Goal: Task Accomplishment & Management: Complete application form

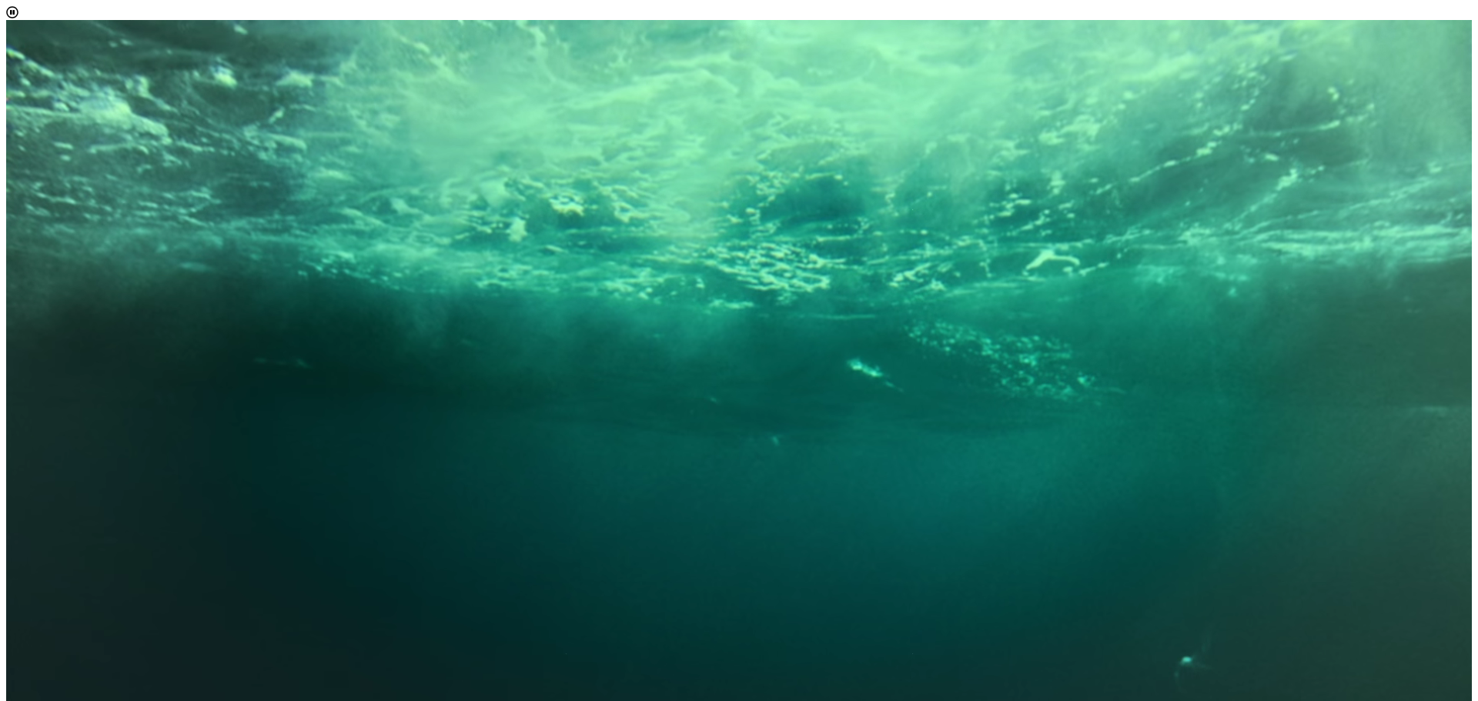
scroll to position [8, 71]
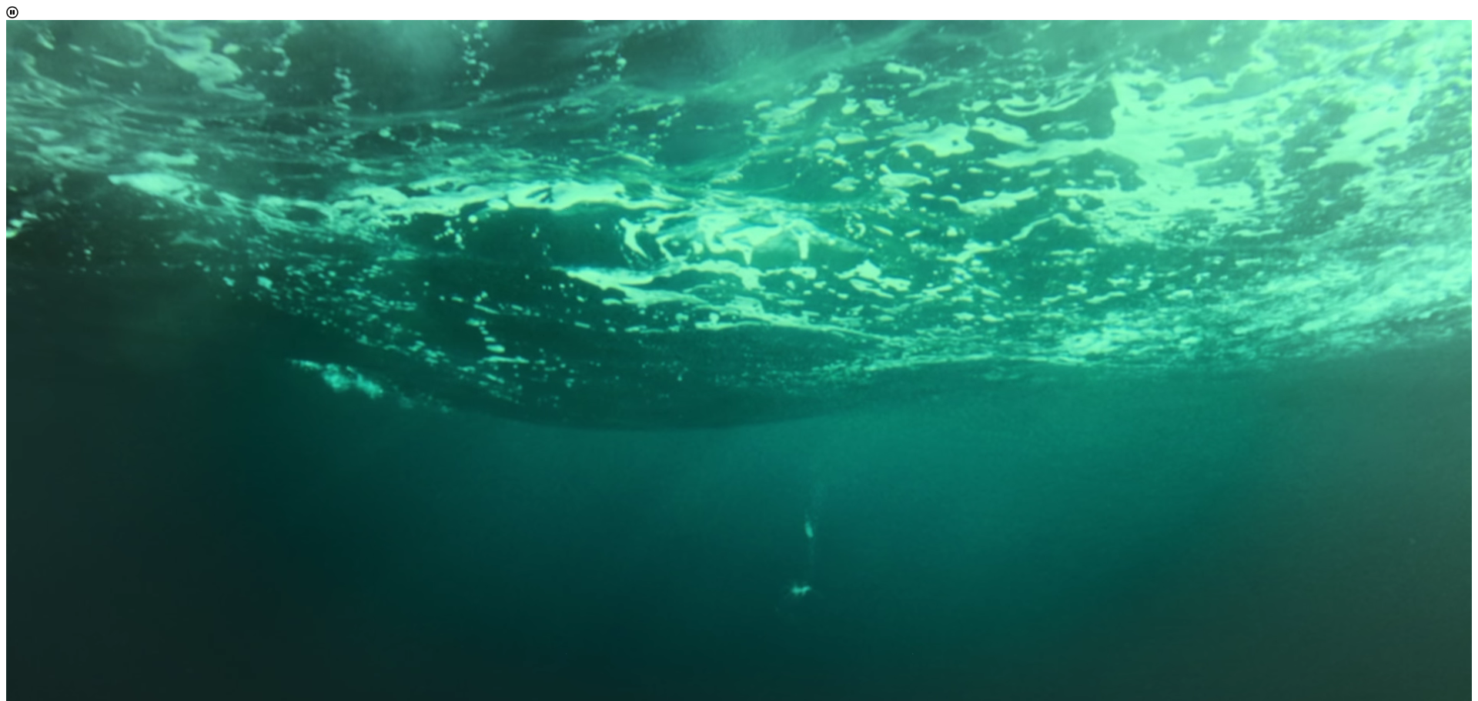
select select "[object Object]"
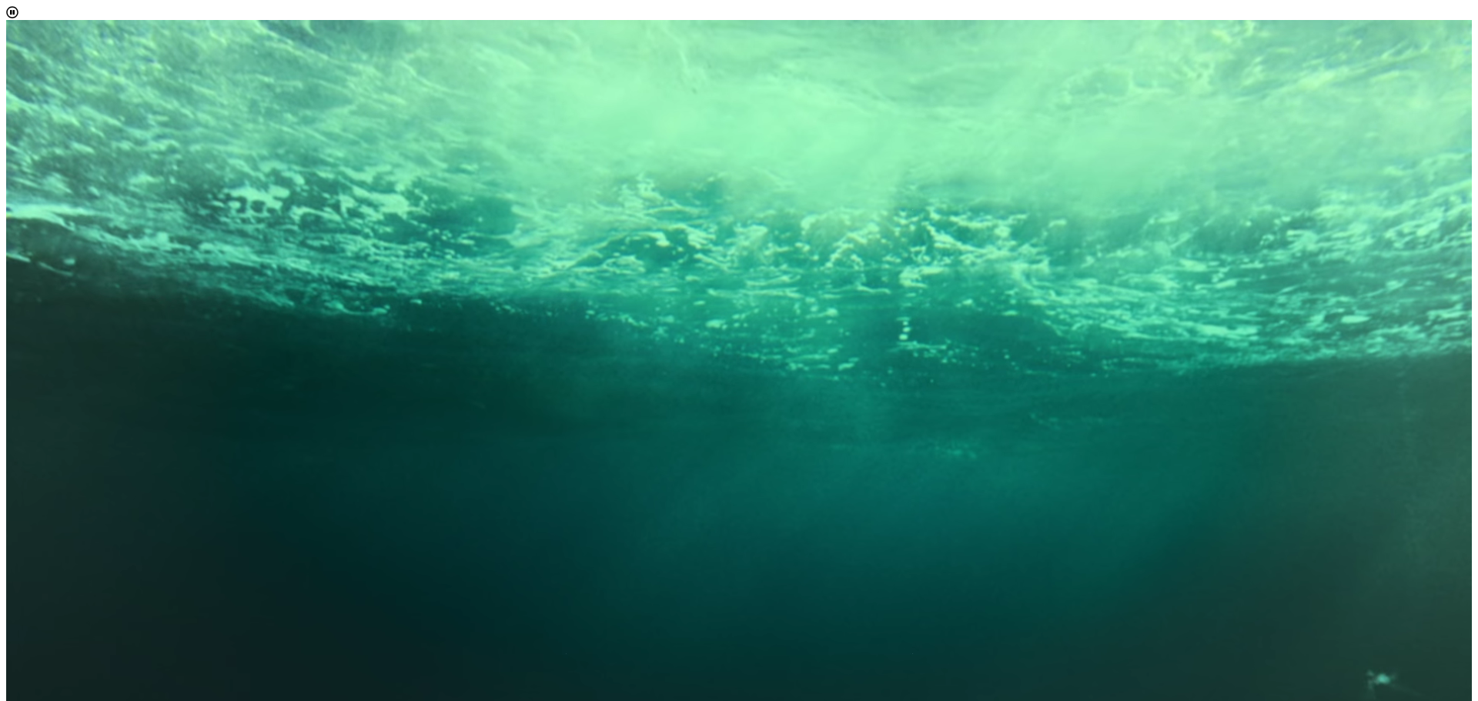
scroll to position [77, 0]
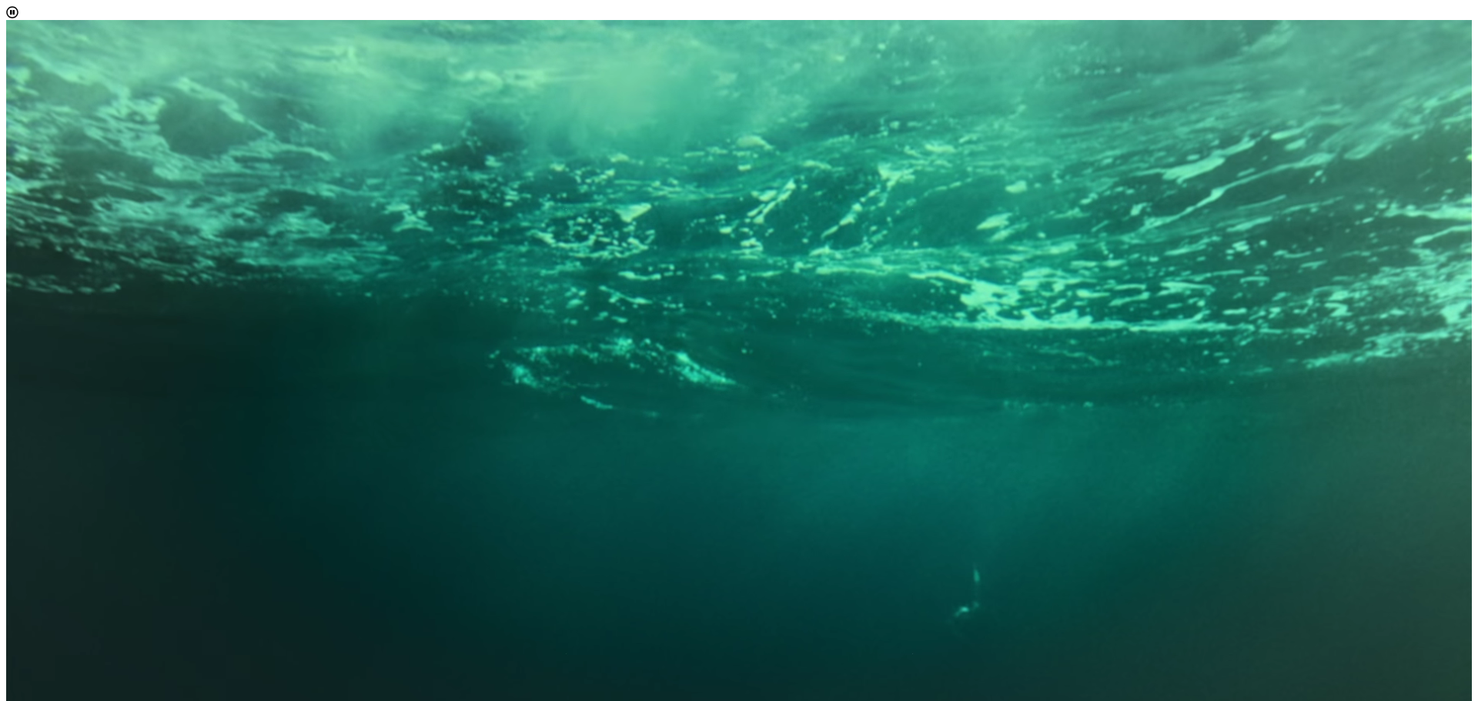
scroll to position [105, 0]
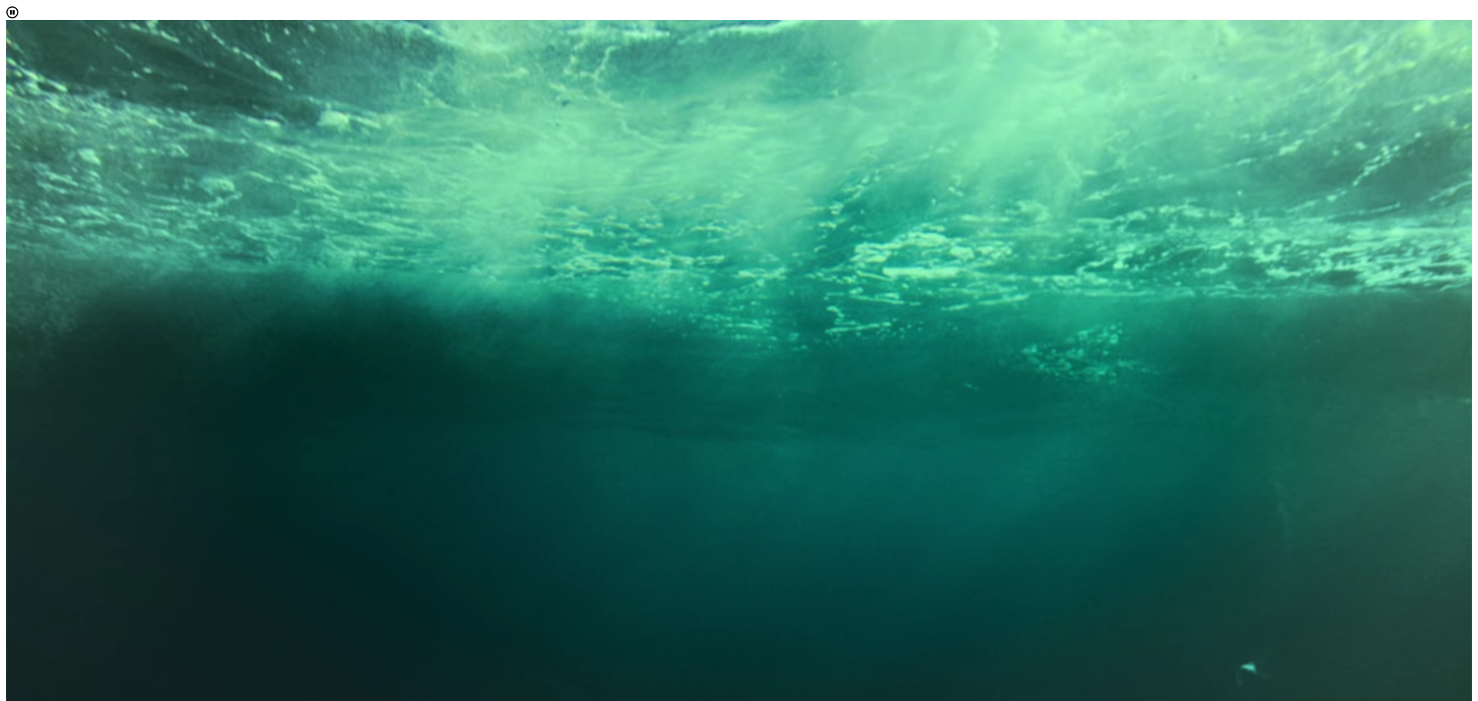
scroll to position [308, 0]
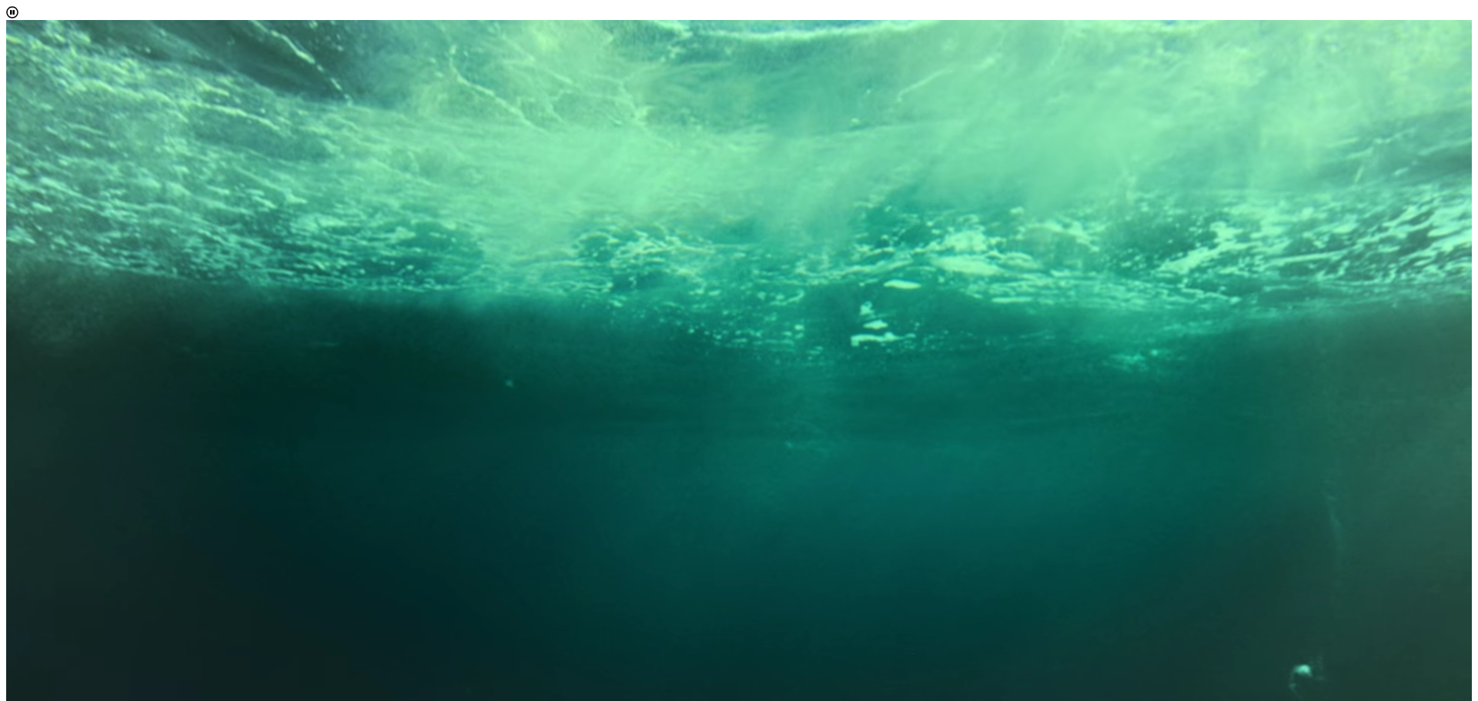
scroll to position [0, 0]
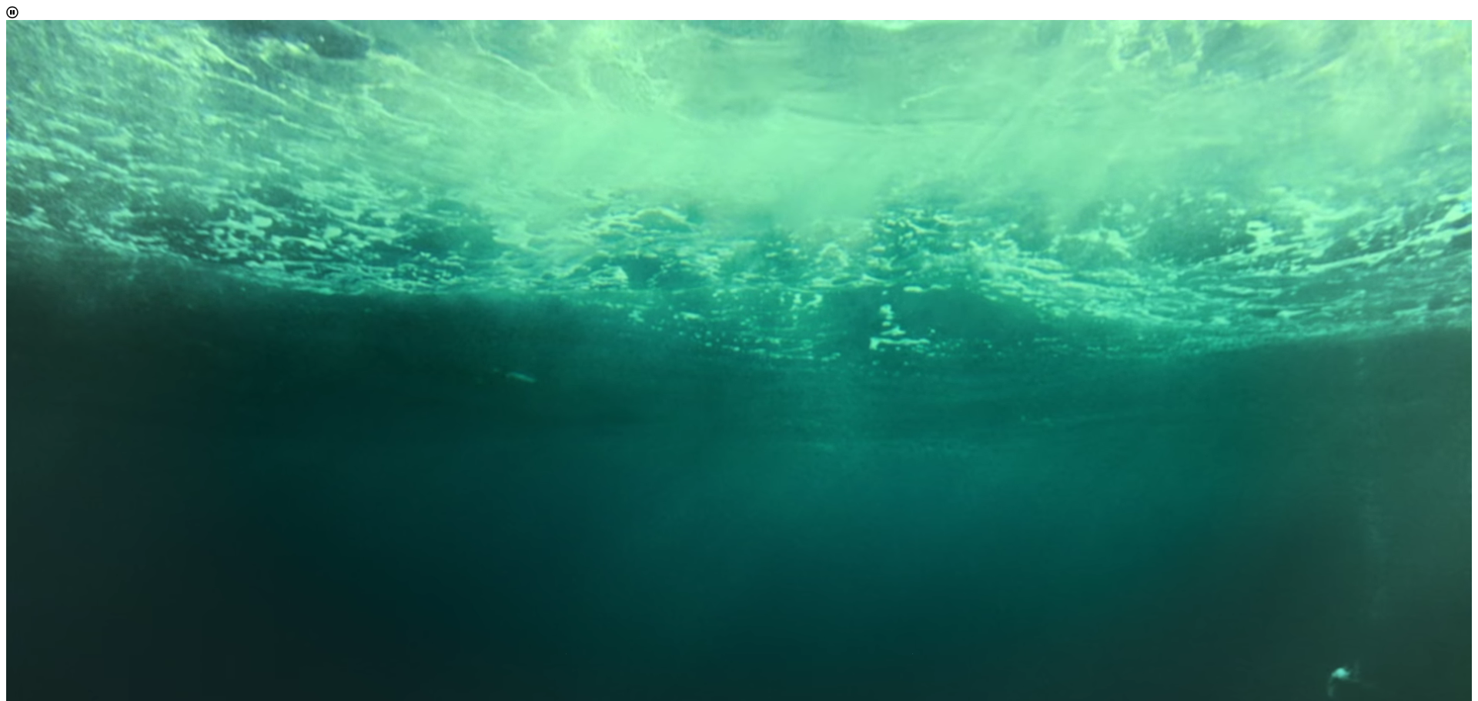
scroll to position [89, 0]
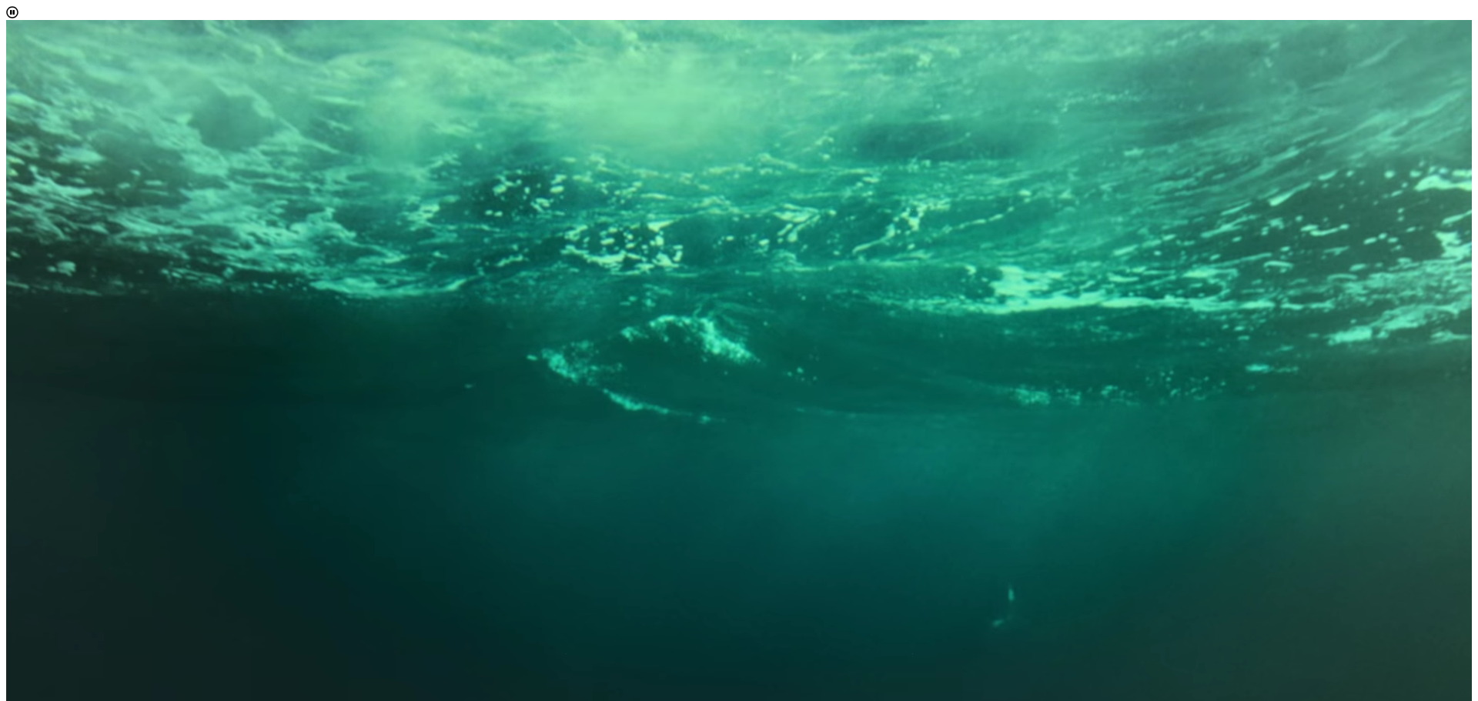
scroll to position [36, 0]
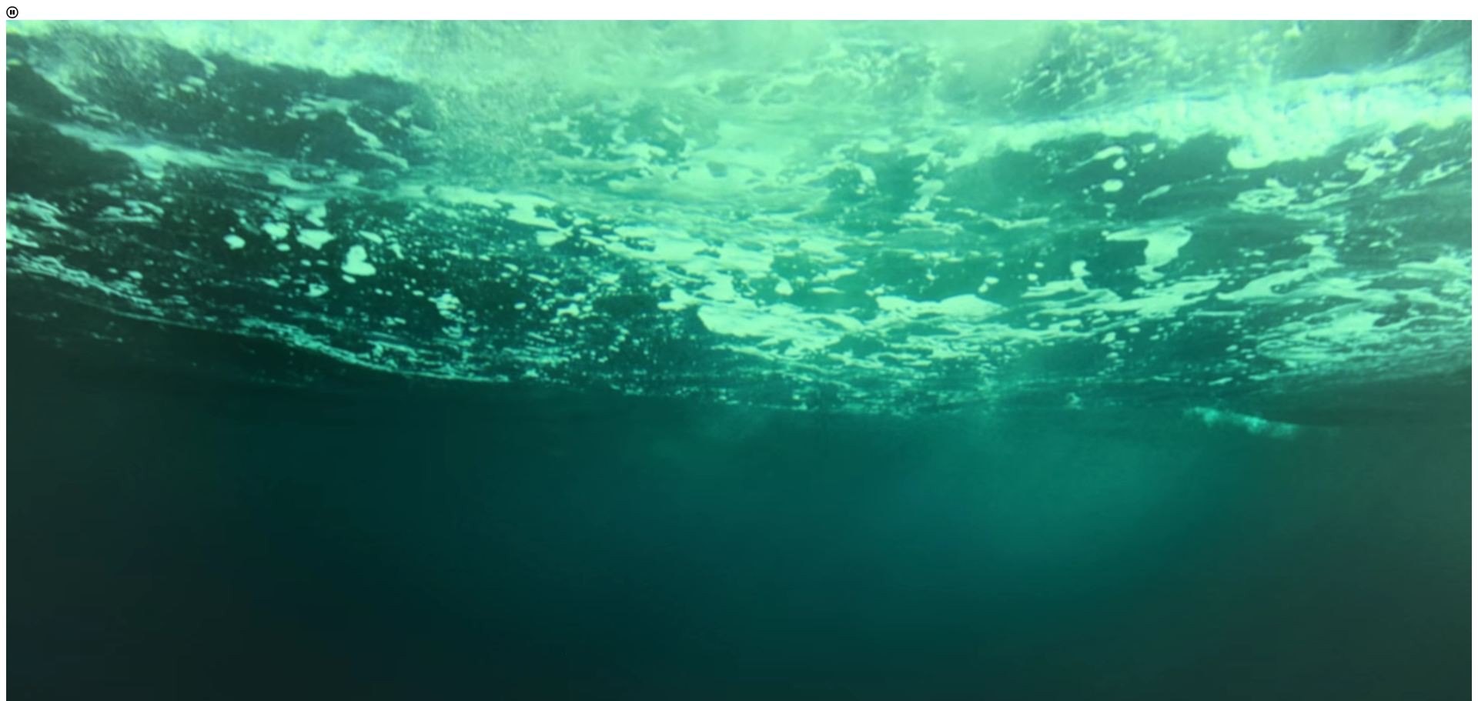
scroll to position [580, 0]
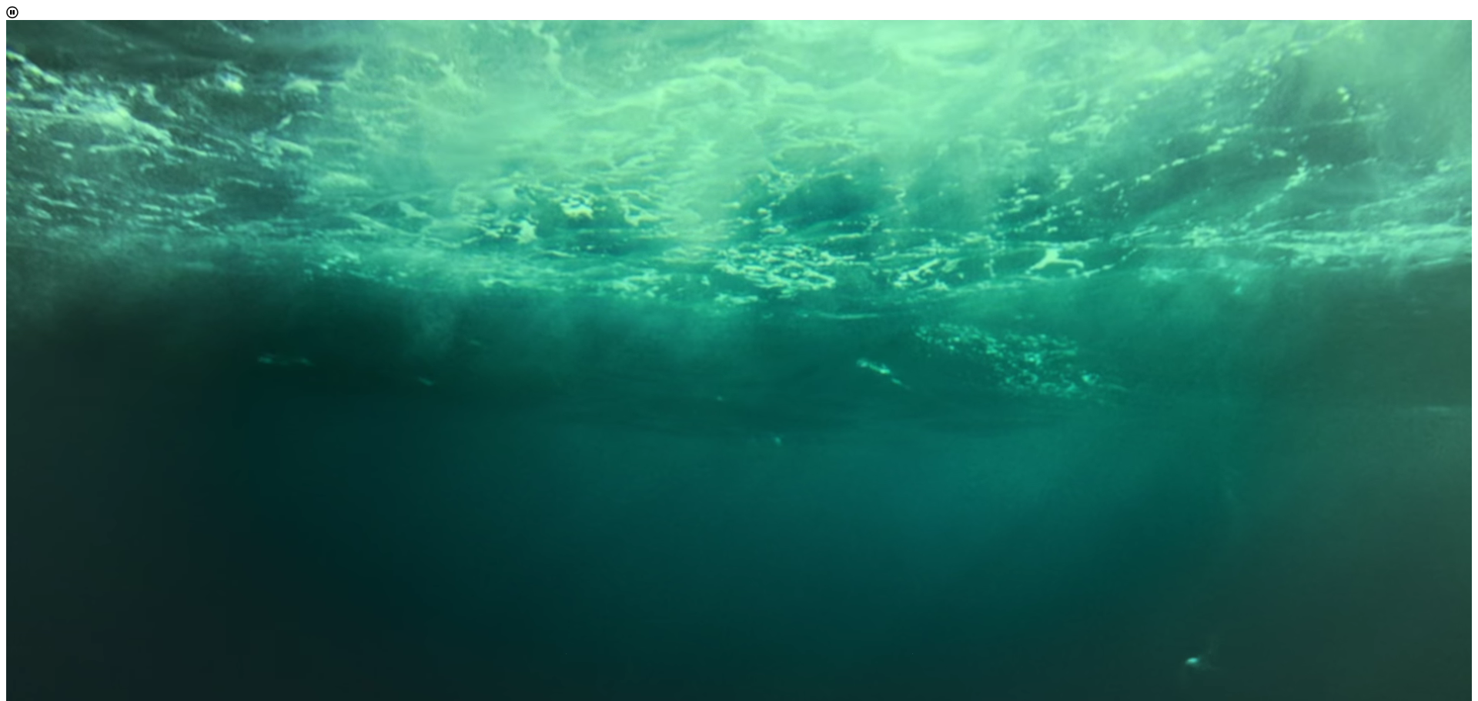
type input "vacarter1202@gmail.com"
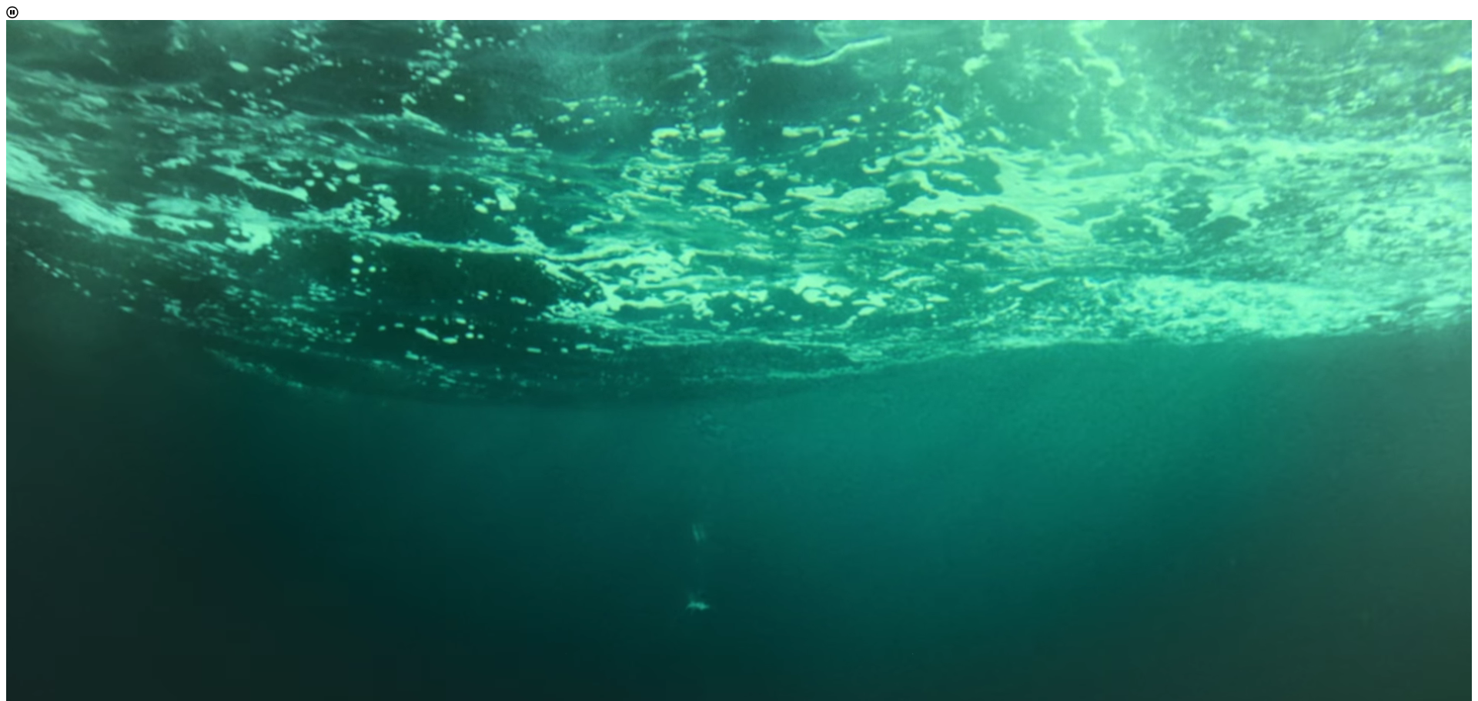
scroll to position [41, 0]
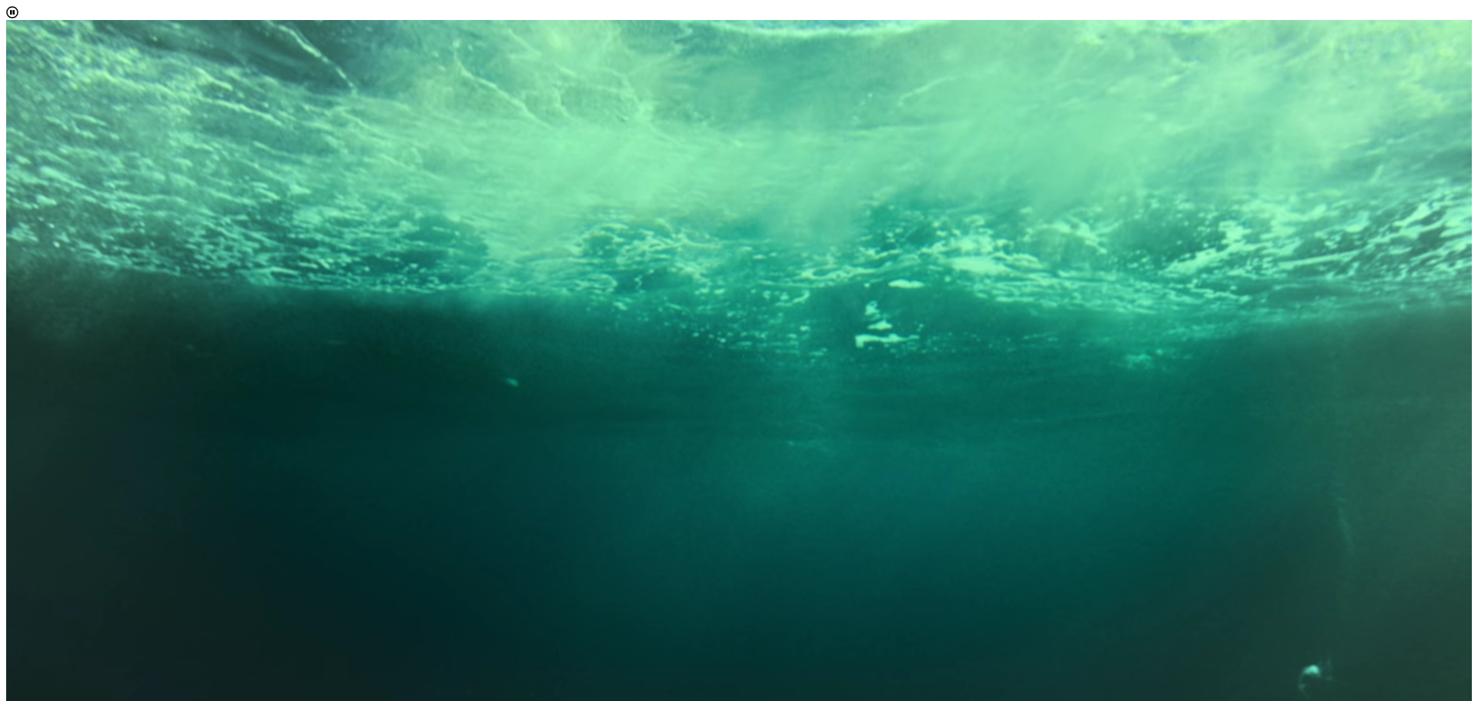
scroll to position [8, 71]
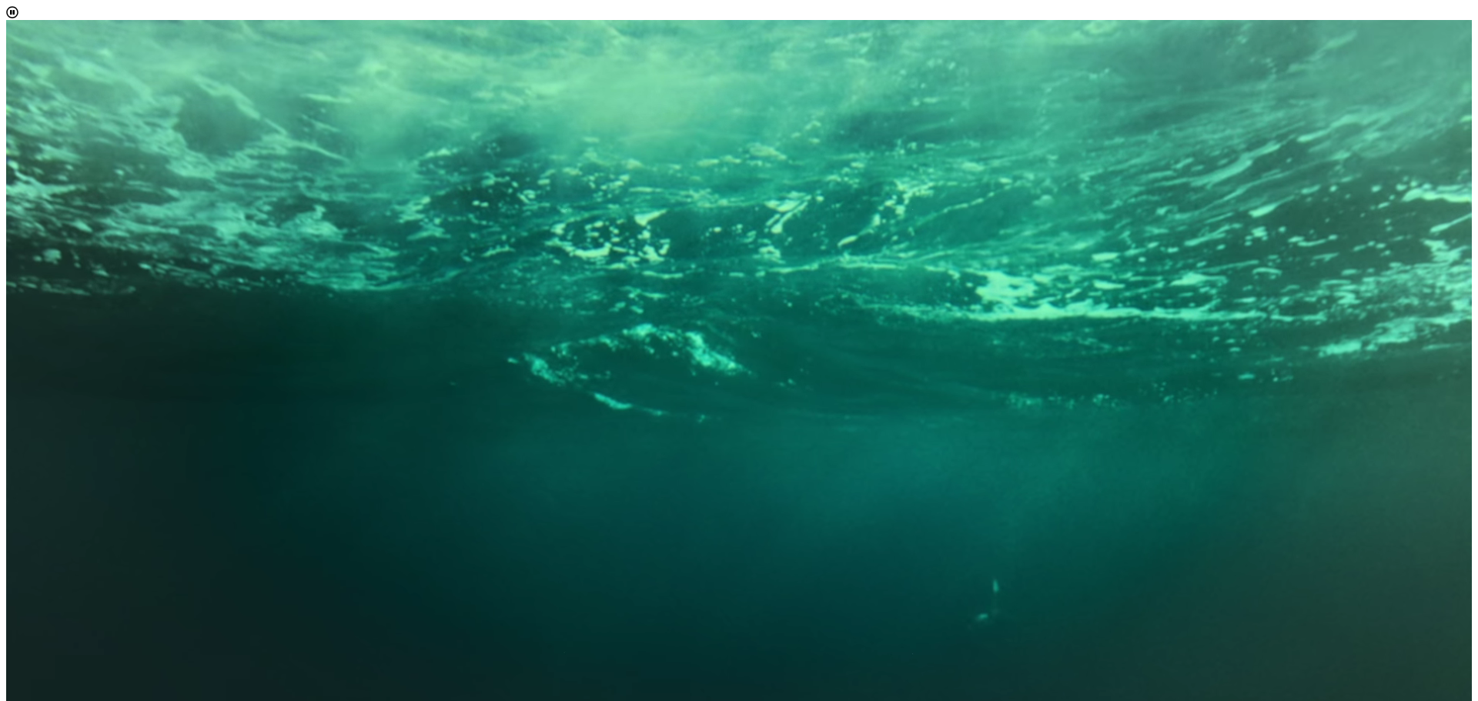
select select "[object Object]"
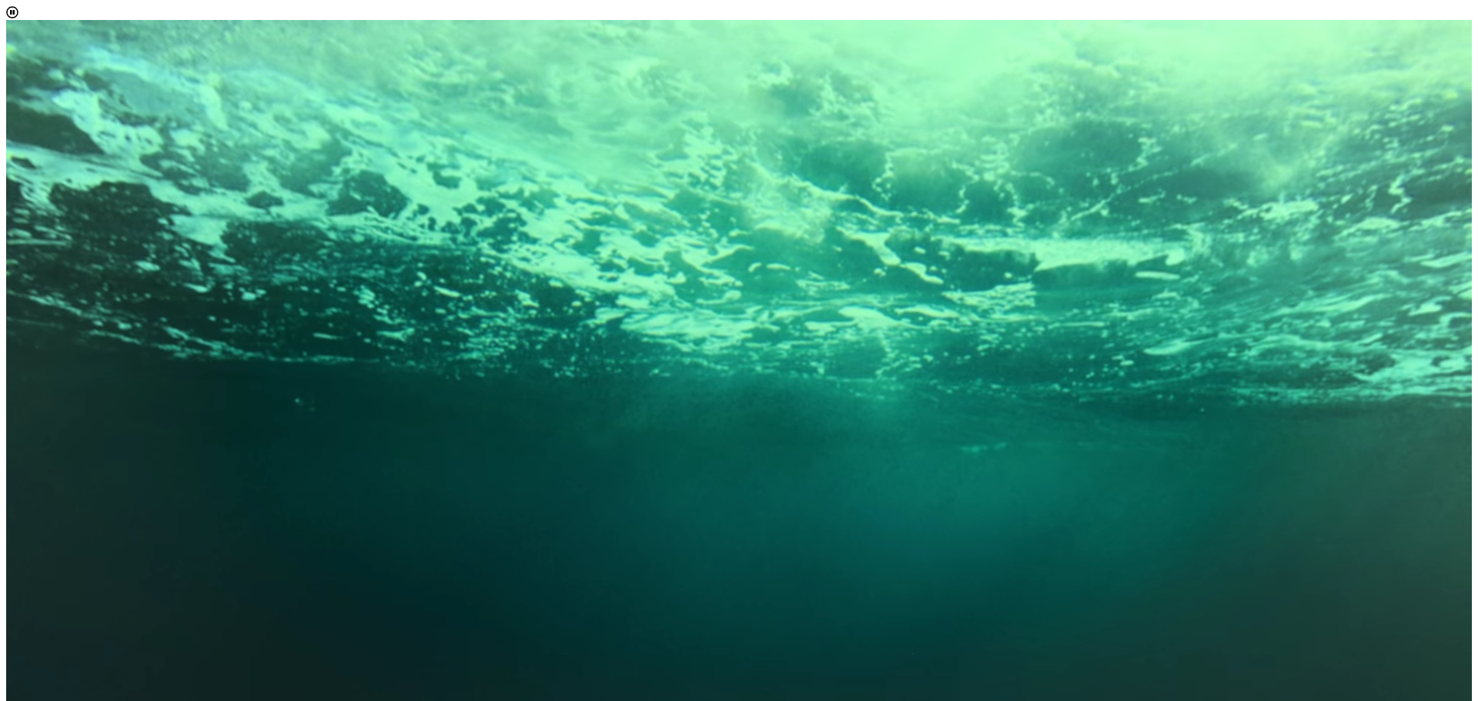
scroll to position [77, 0]
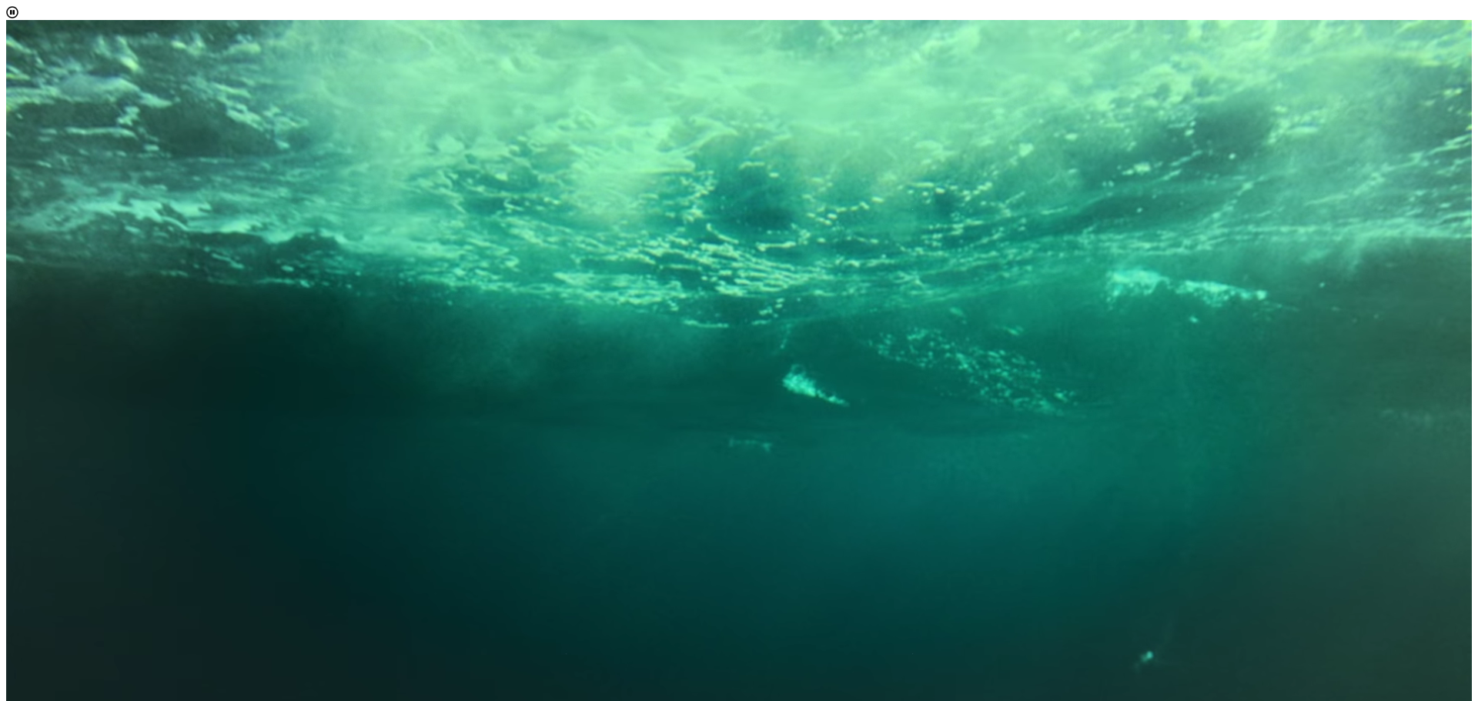
scroll to position [28, 0]
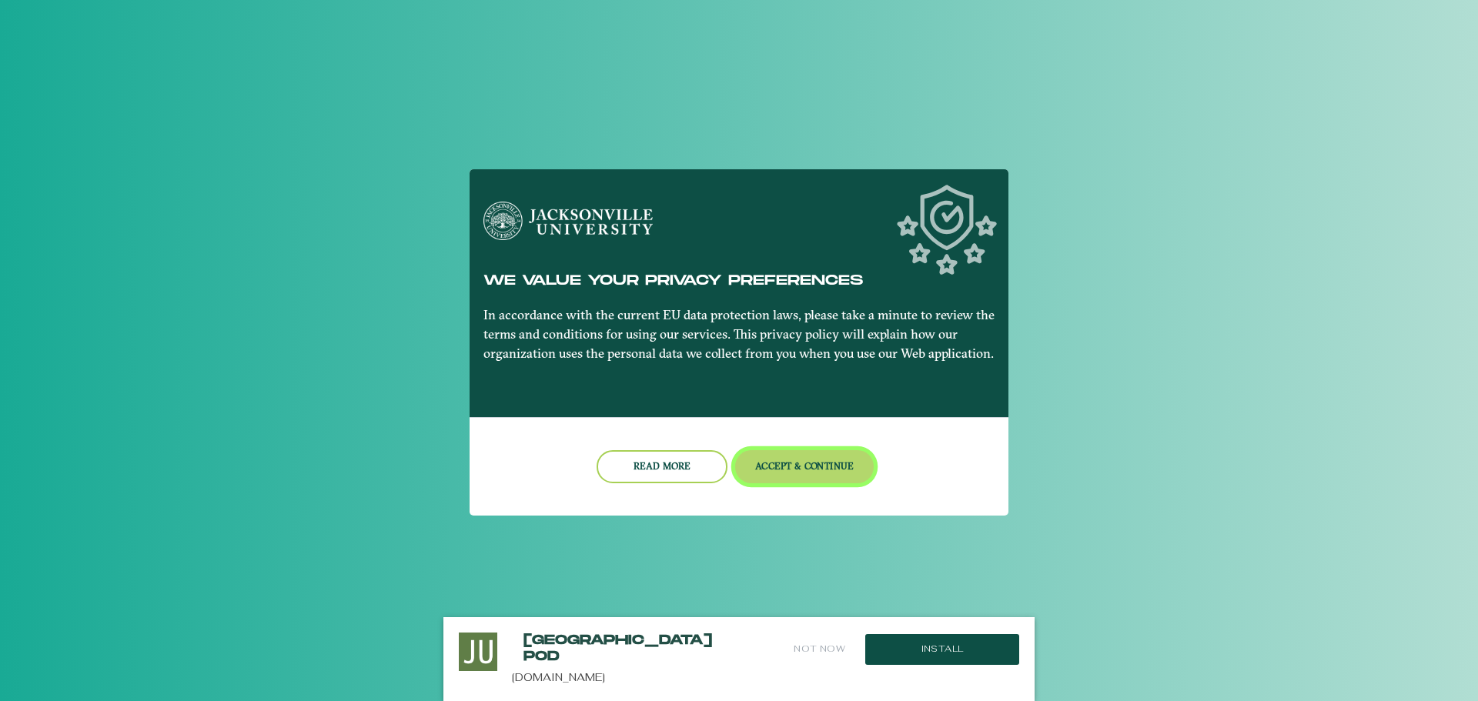
click at [794, 469] on button "Accept & Continue" at bounding box center [804, 466] width 139 height 33
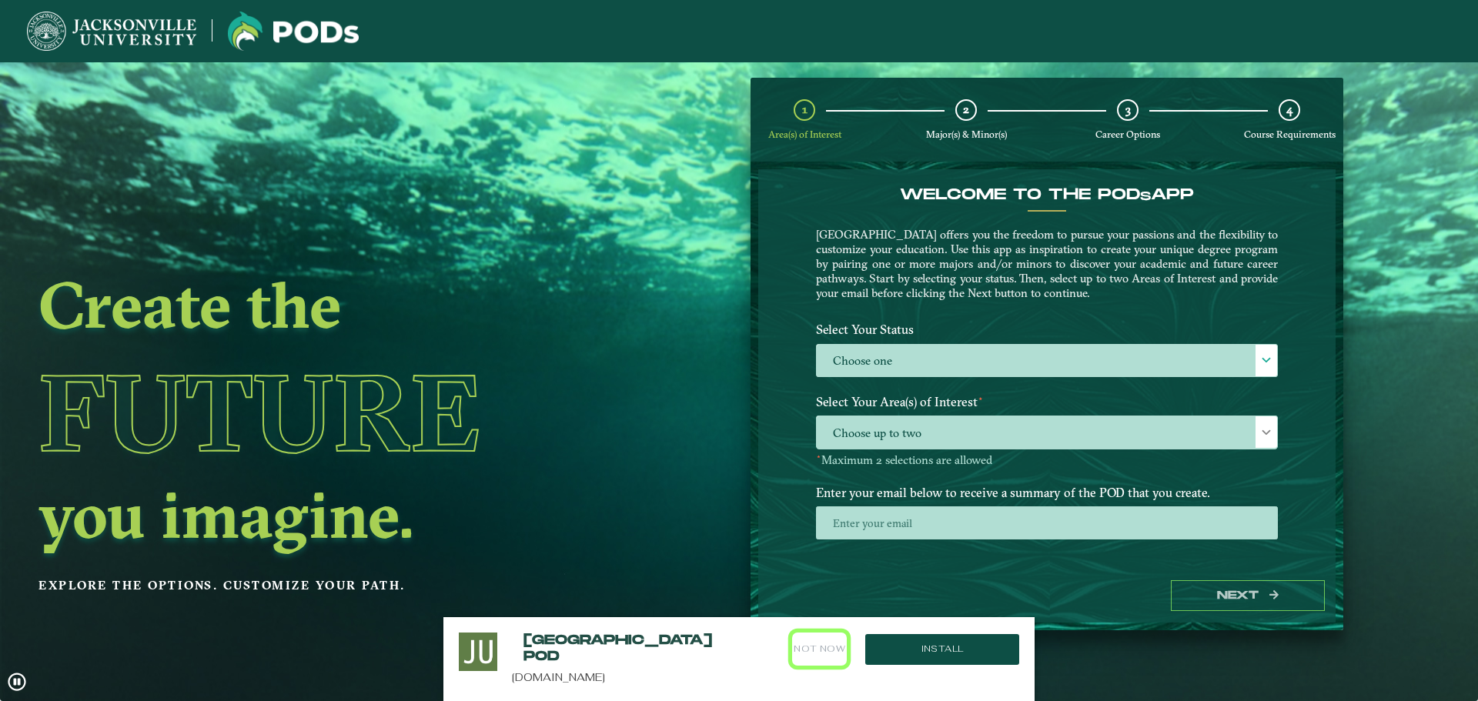
click at [812, 650] on button "Not Now" at bounding box center [819, 649] width 55 height 33
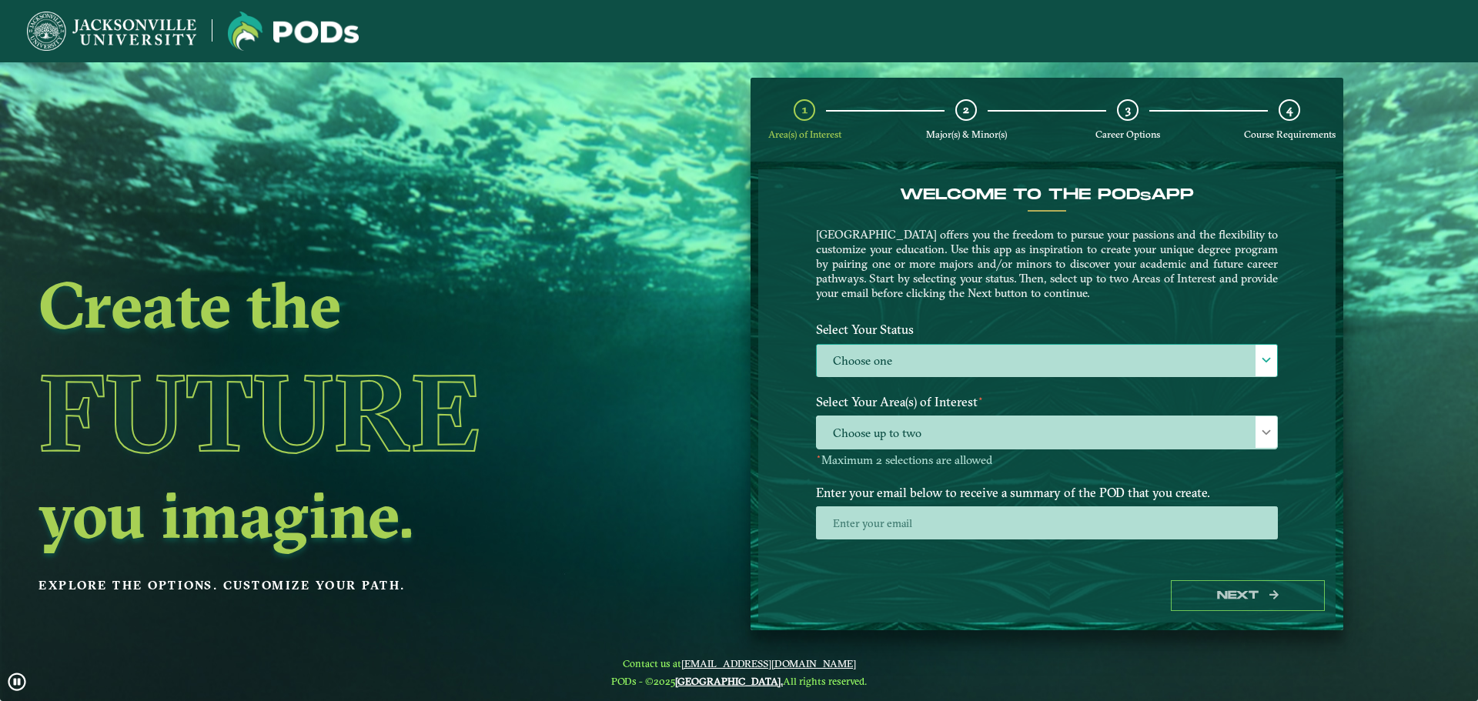
drag, startPoint x: 851, startPoint y: 352, endPoint x: 857, endPoint y: 375, distance: 23.9
click at [852, 351] on label "Choose one" at bounding box center [1047, 361] width 460 height 33
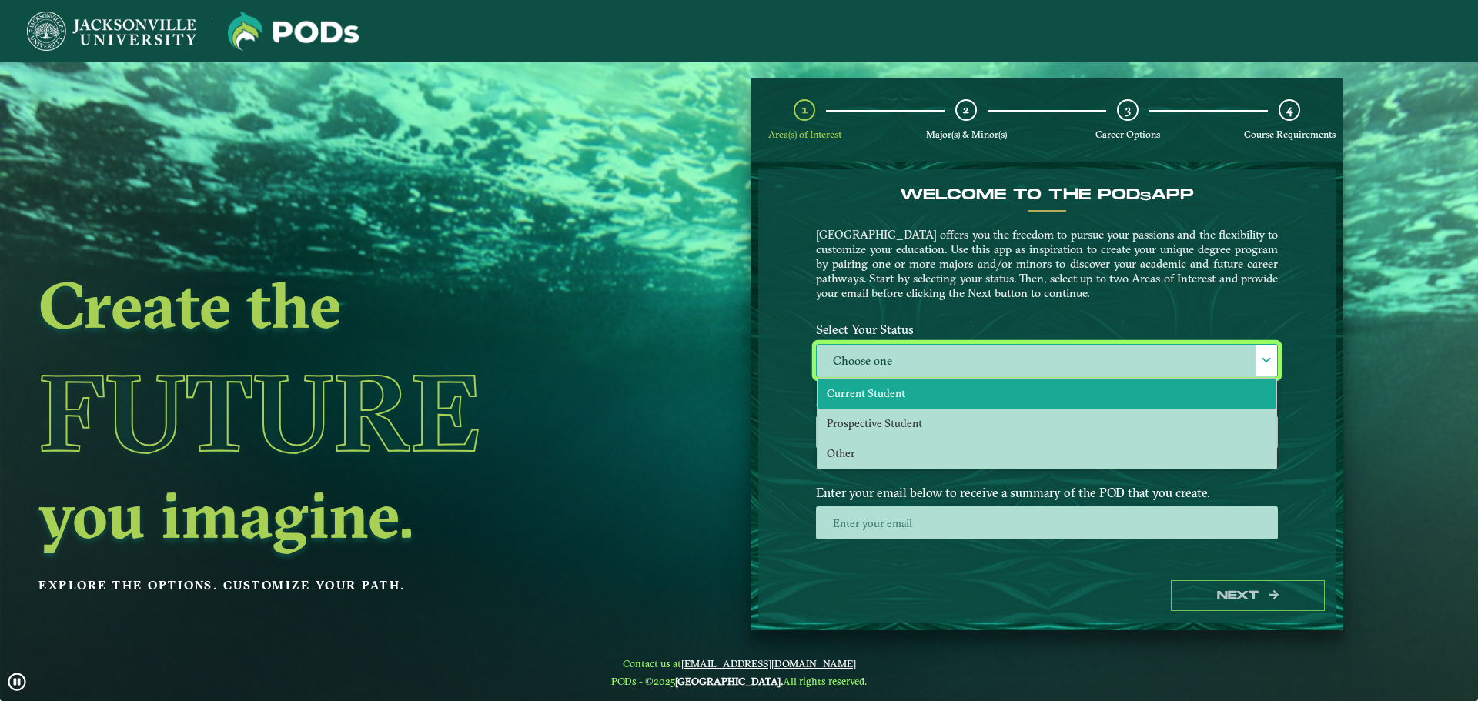
click at [835, 390] on span "Current Student" at bounding box center [866, 394] width 79 height 14
select select "[object Object]"
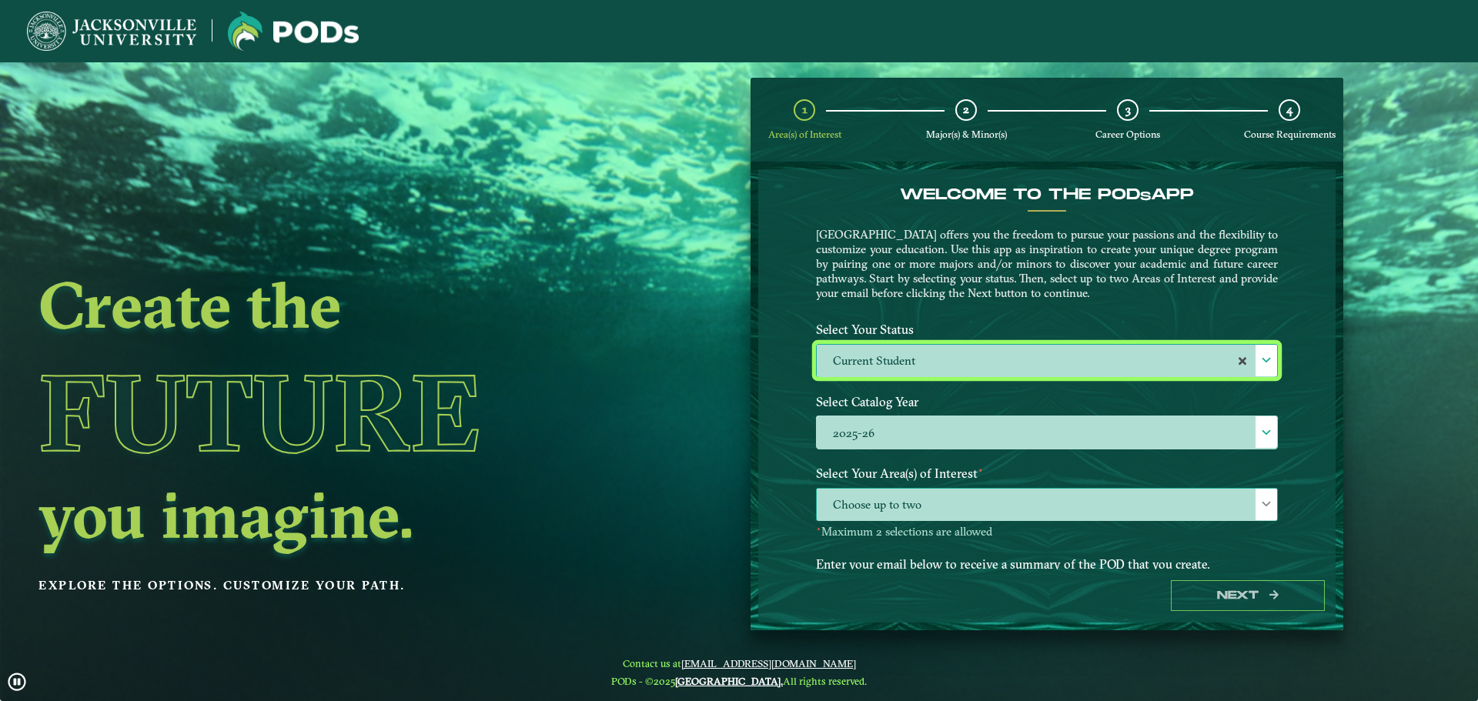
click at [867, 504] on span "Choose up to two" at bounding box center [1047, 505] width 460 height 33
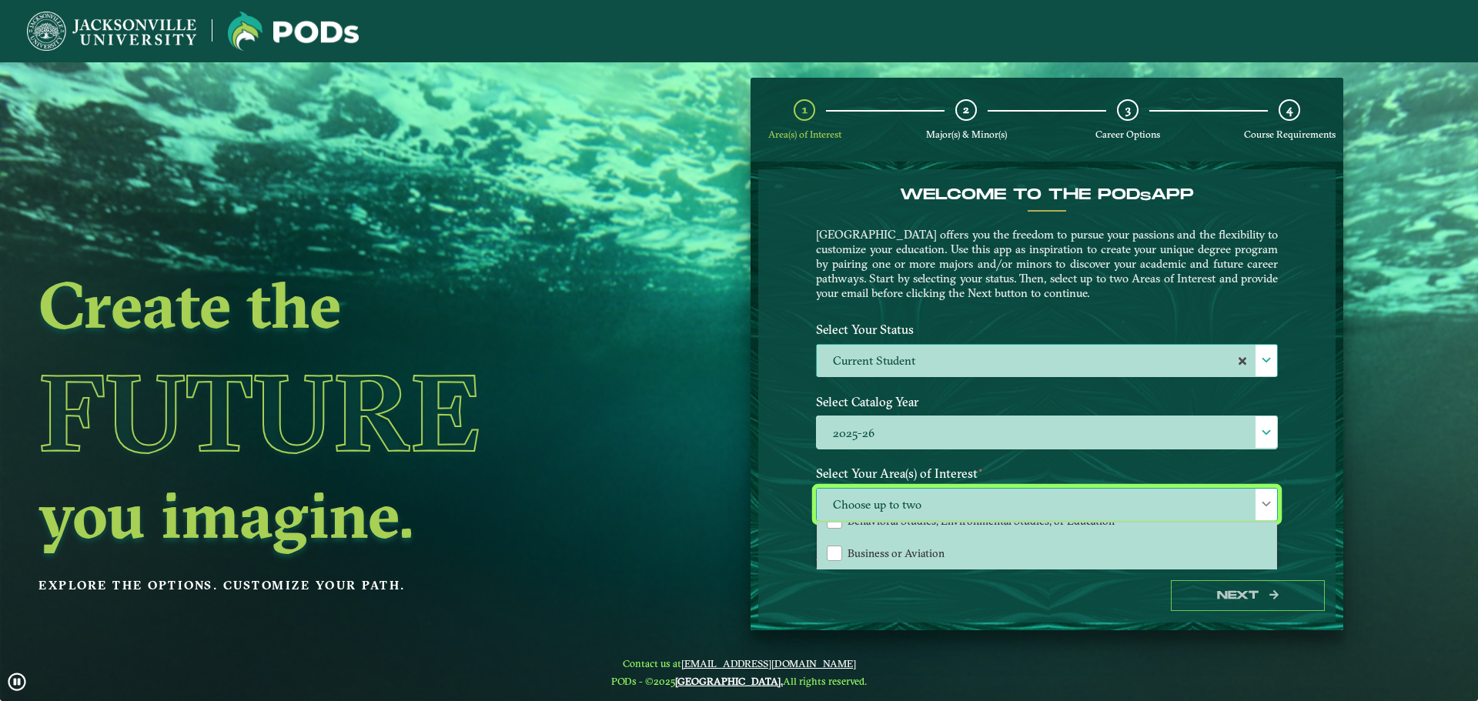
scroll to position [77, 0]
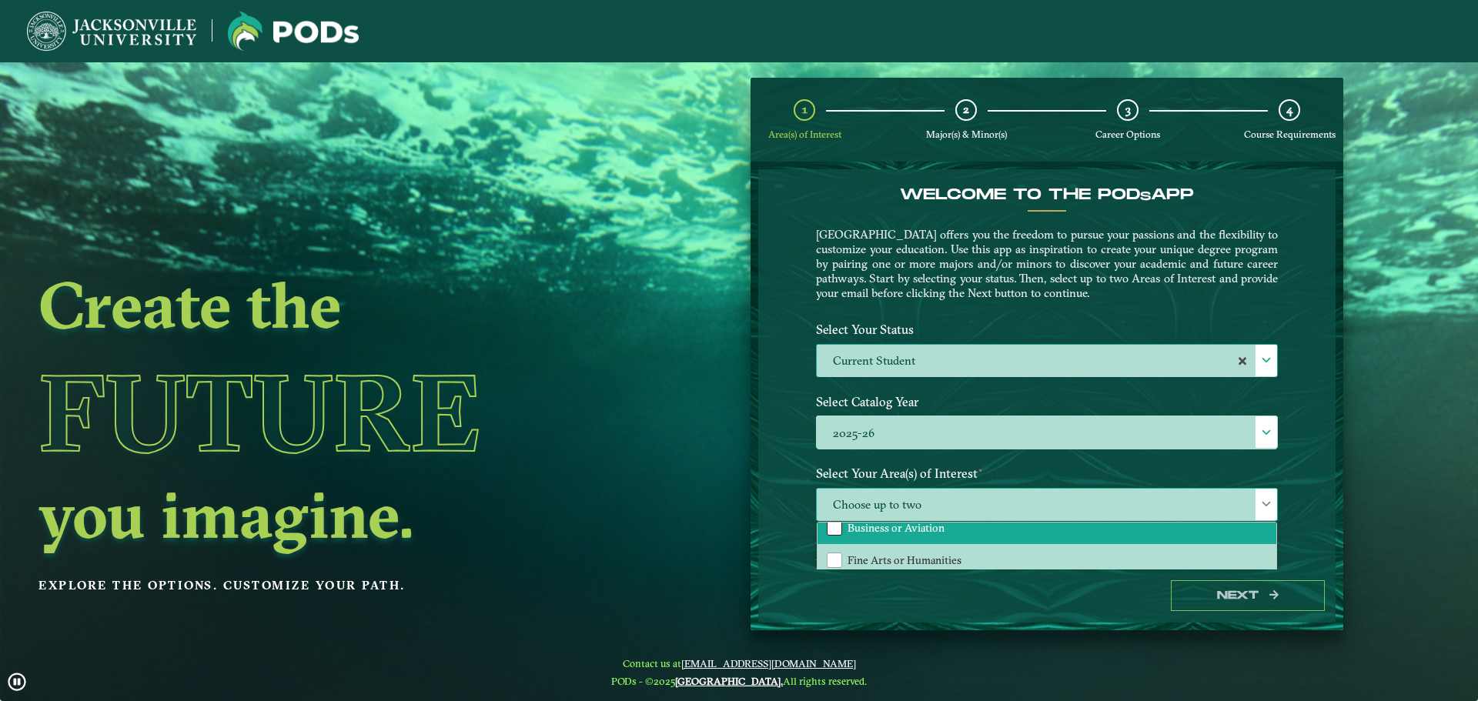
click at [831, 527] on div "Business or Aviation" at bounding box center [834, 528] width 15 height 15
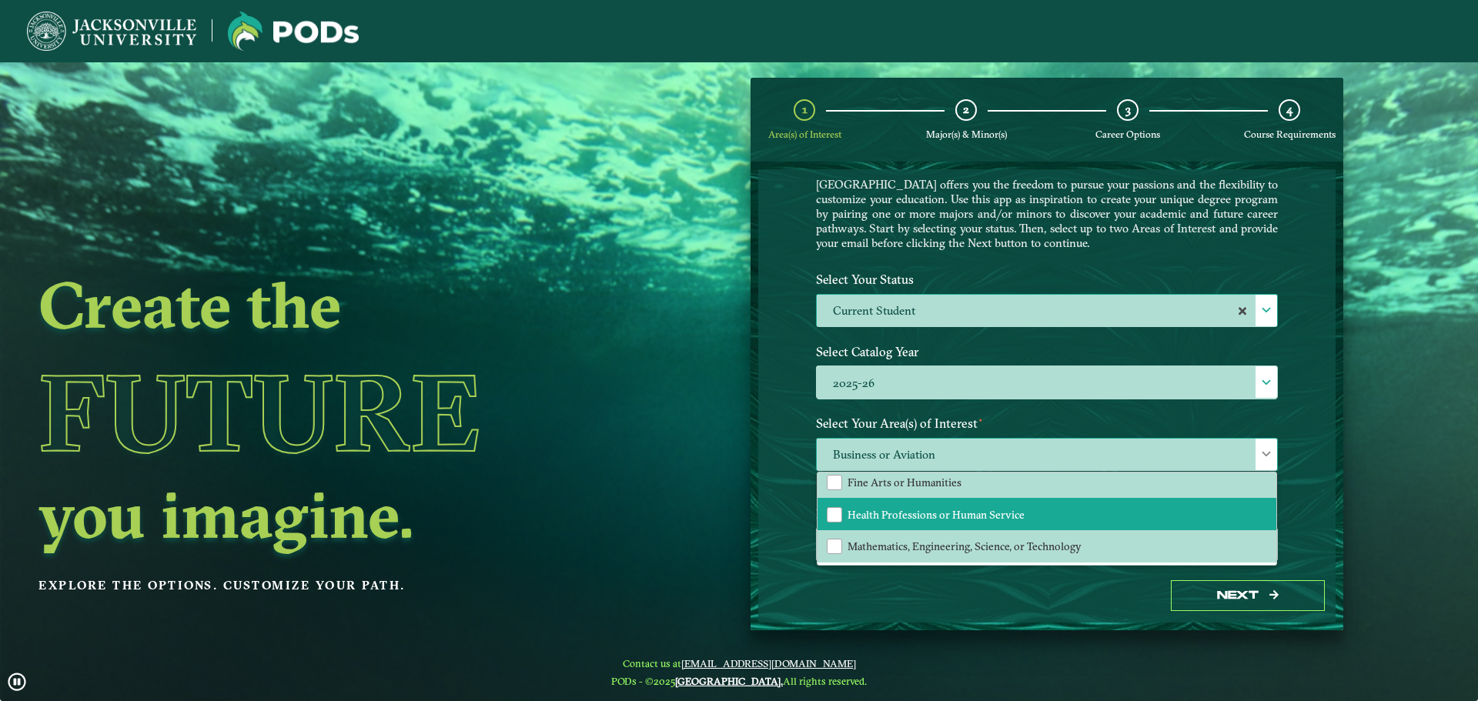
scroll to position [79, 0]
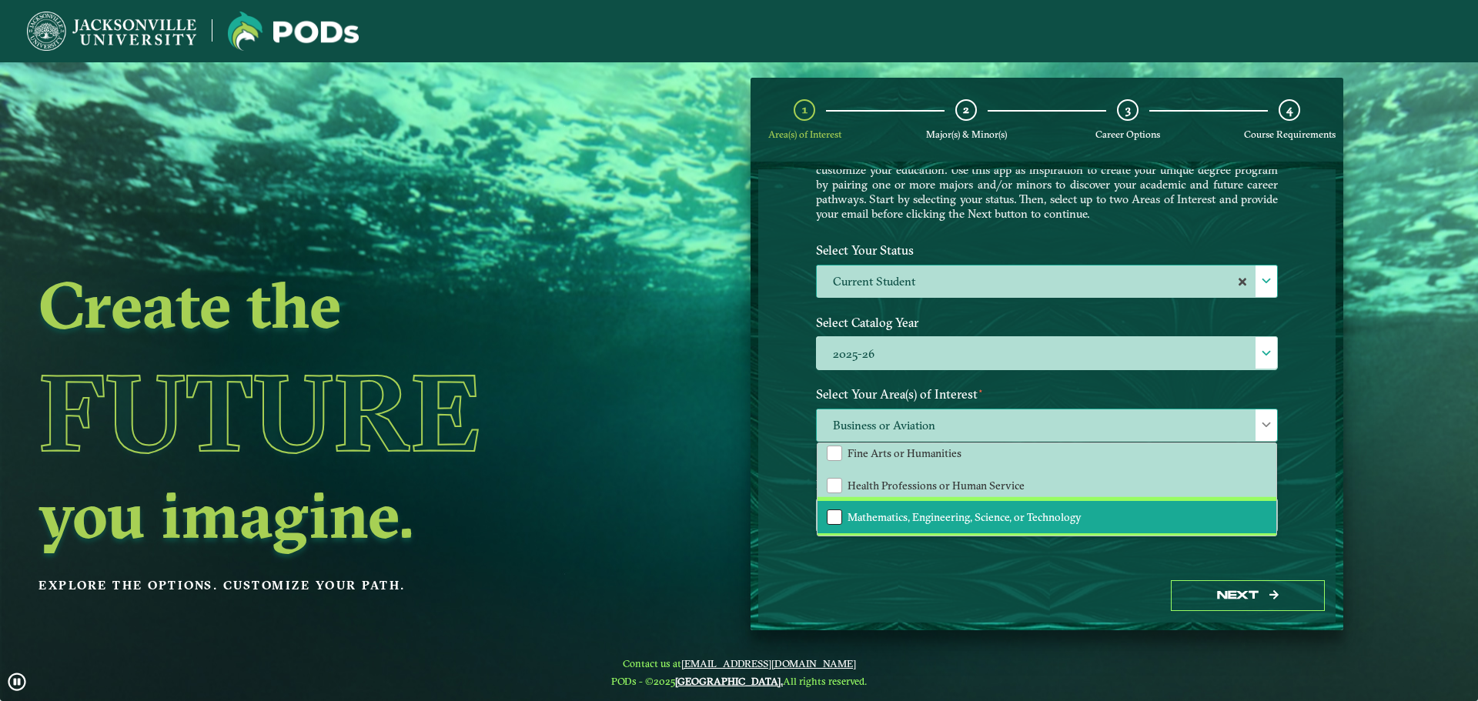
click at [835, 517] on div "Mathematics, Engineering, Science, or Technology" at bounding box center [834, 517] width 15 height 15
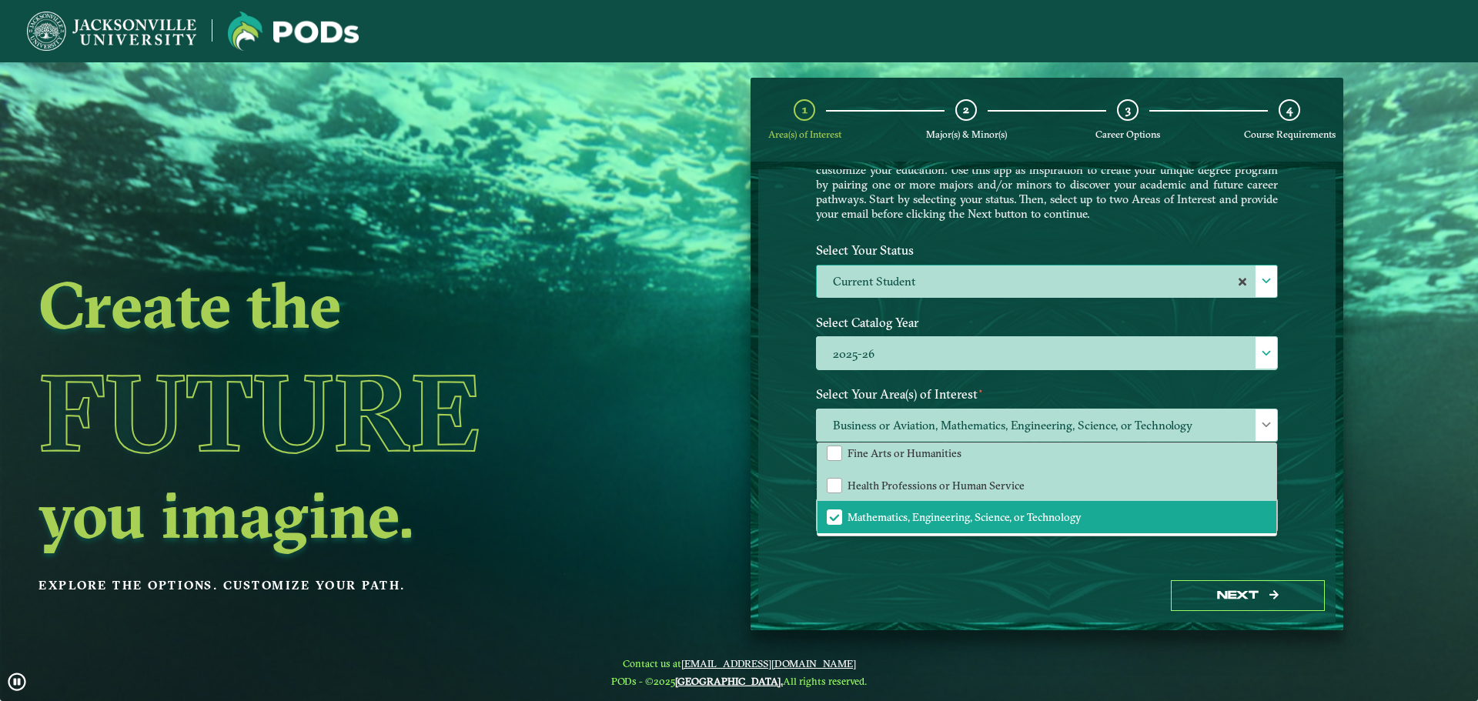
click at [864, 567] on div "Welcome to the POD s app [GEOGRAPHIC_DATA] offers you the freedom to pursue you…" at bounding box center [1046, 369] width 577 height 400
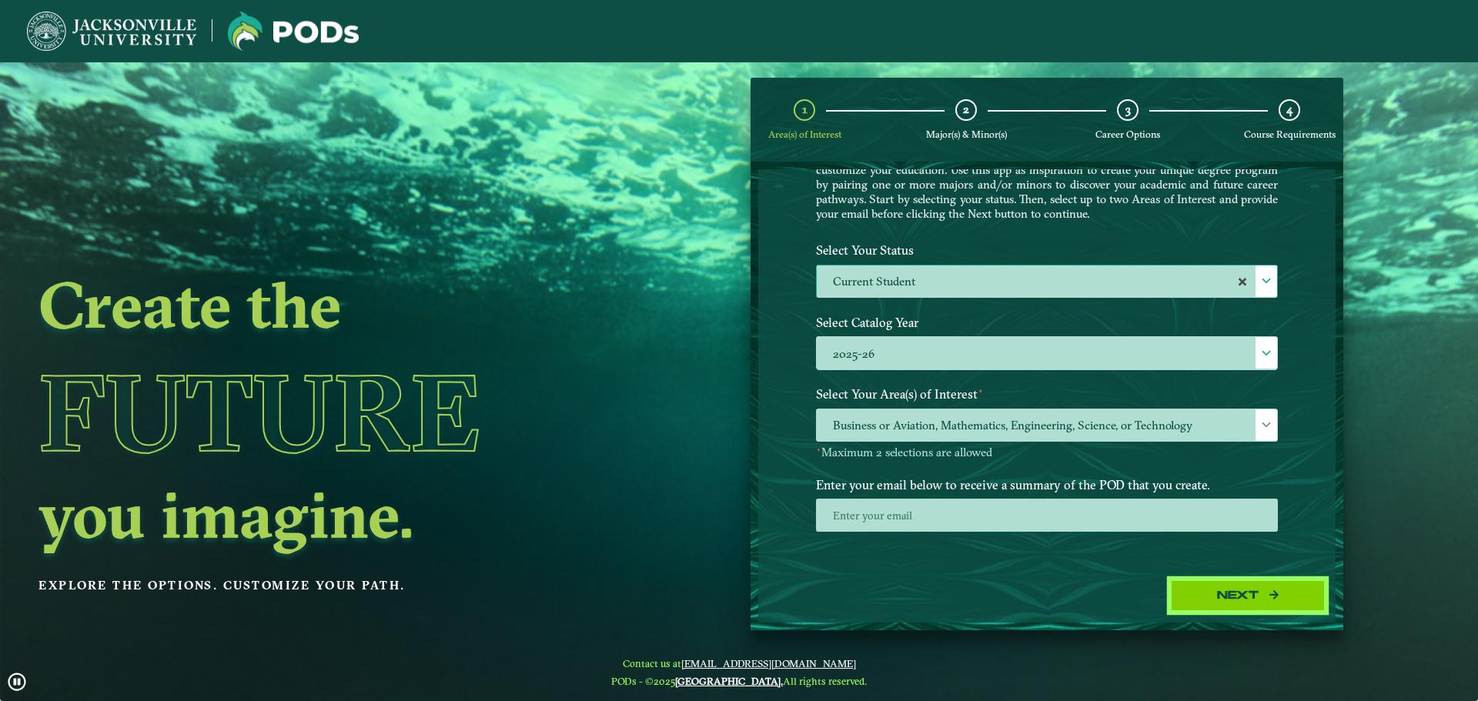
click at [1240, 597] on button "Next" at bounding box center [1248, 597] width 154 height 32
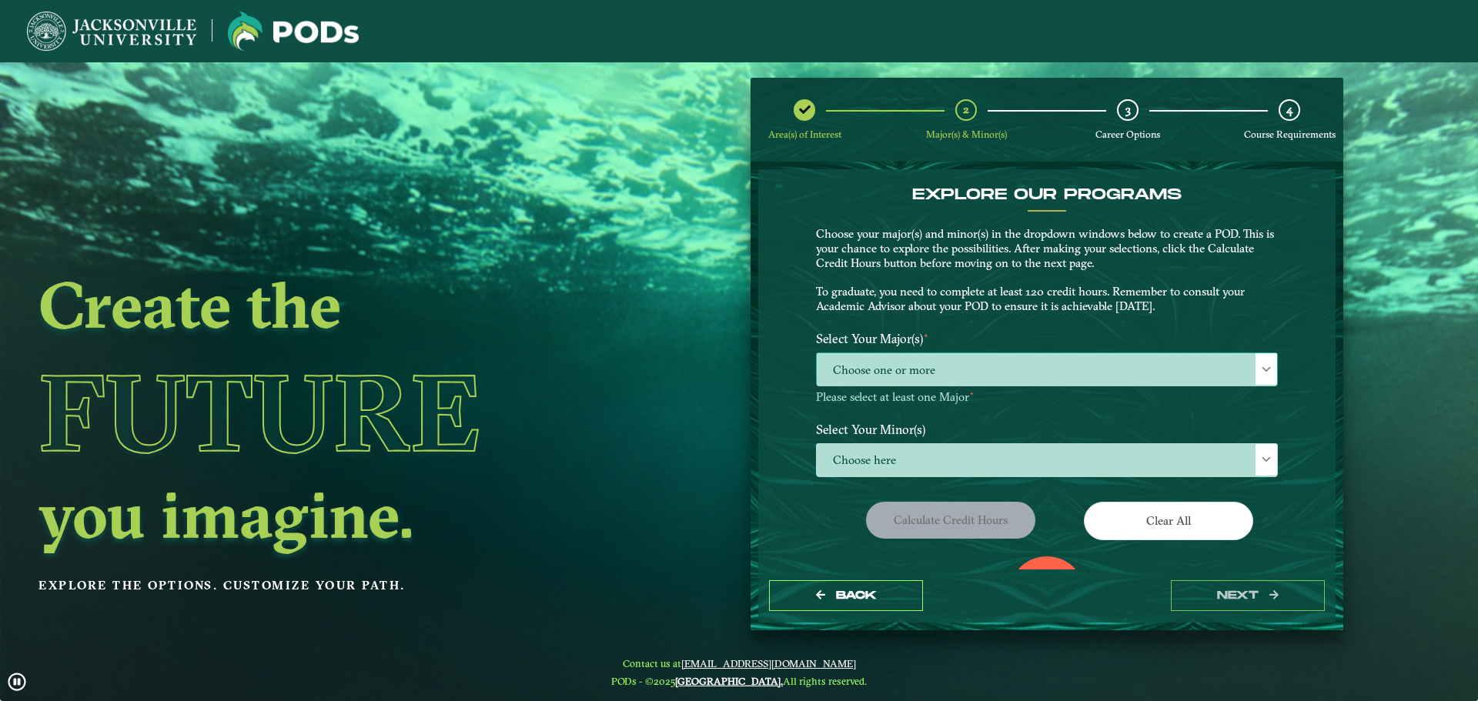
click at [882, 367] on span "Choose one or more" at bounding box center [1047, 369] width 460 height 33
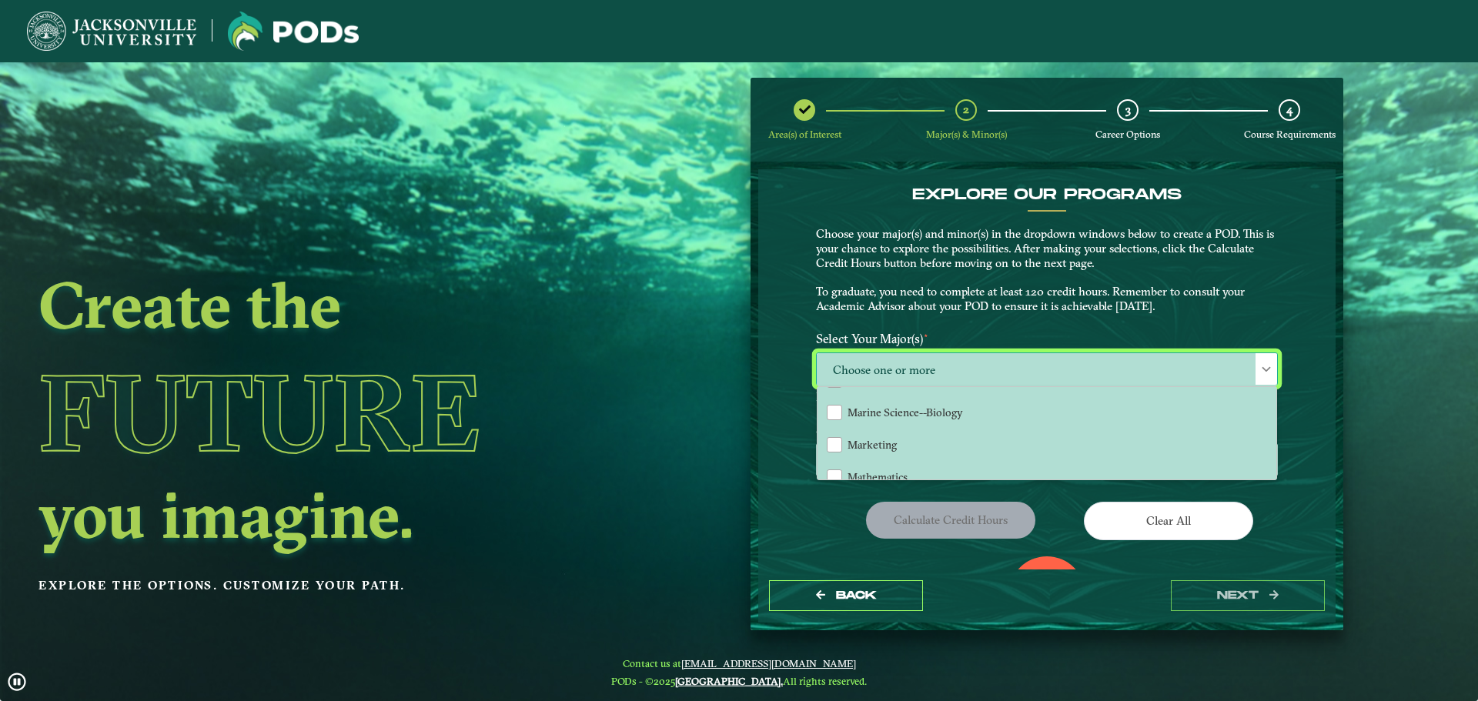
scroll to position [616, 0]
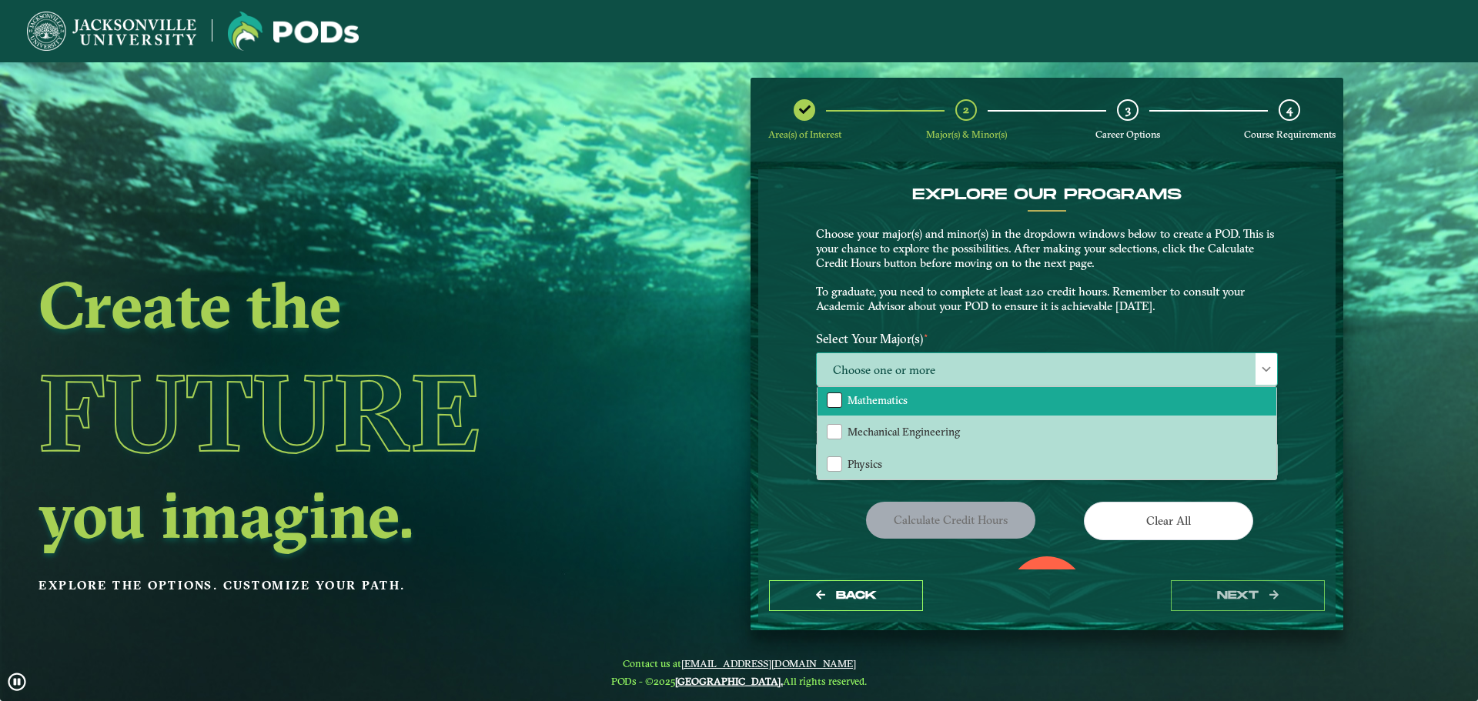
click at [833, 407] on div "Mathematics" at bounding box center [834, 400] width 15 height 15
click at [789, 440] on div "EXPLORE OUR PROGRAMS Choose your major(s) and minor(s) in the dropdown windows …" at bounding box center [1046, 369] width 577 height 400
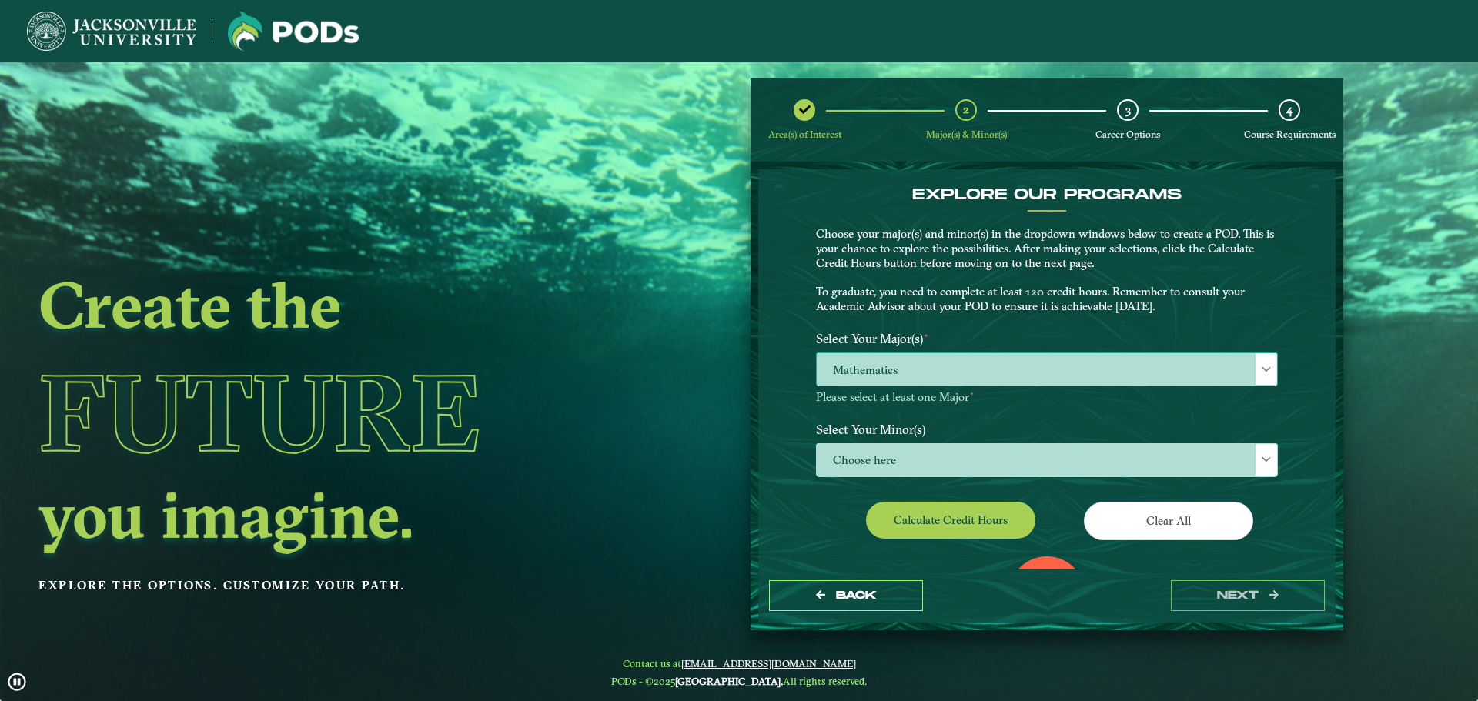
click at [855, 376] on span "Mathematics" at bounding box center [1047, 369] width 460 height 33
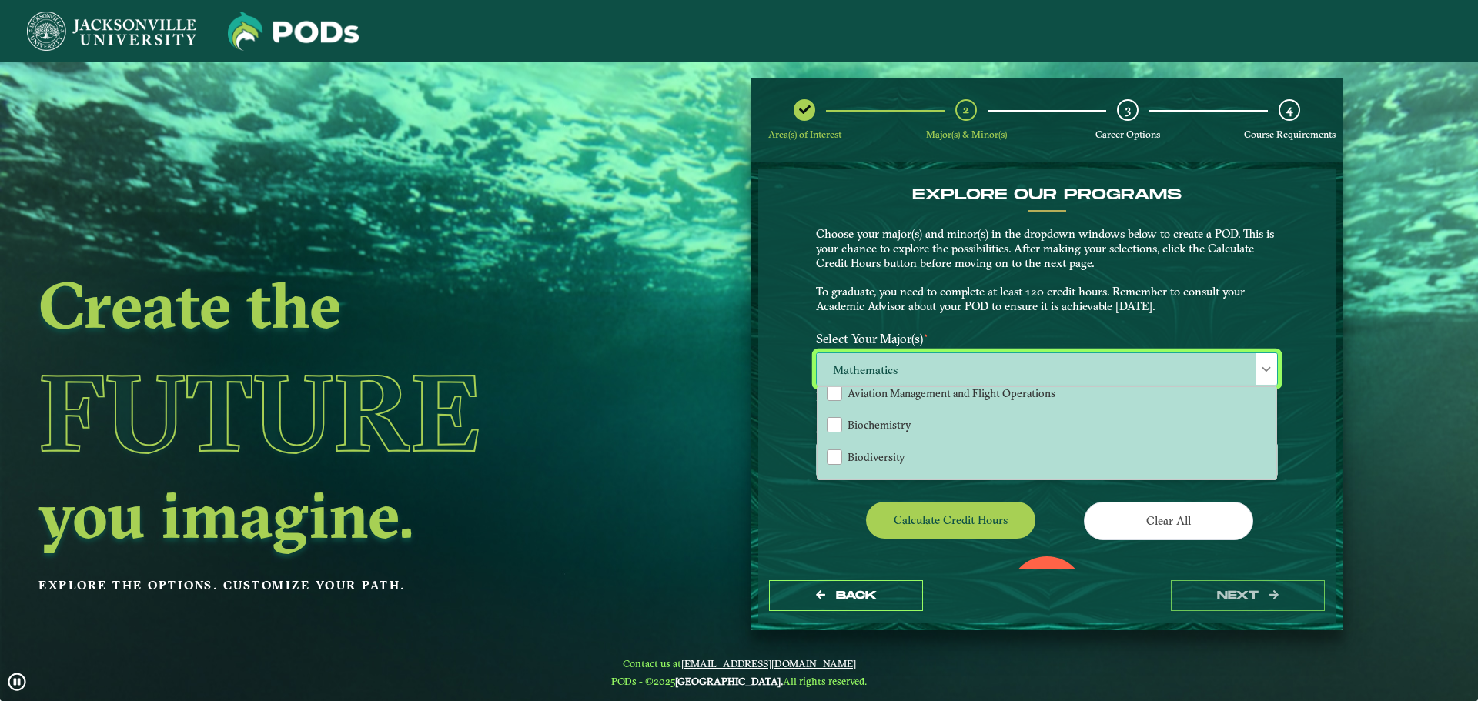
scroll to position [154, 0]
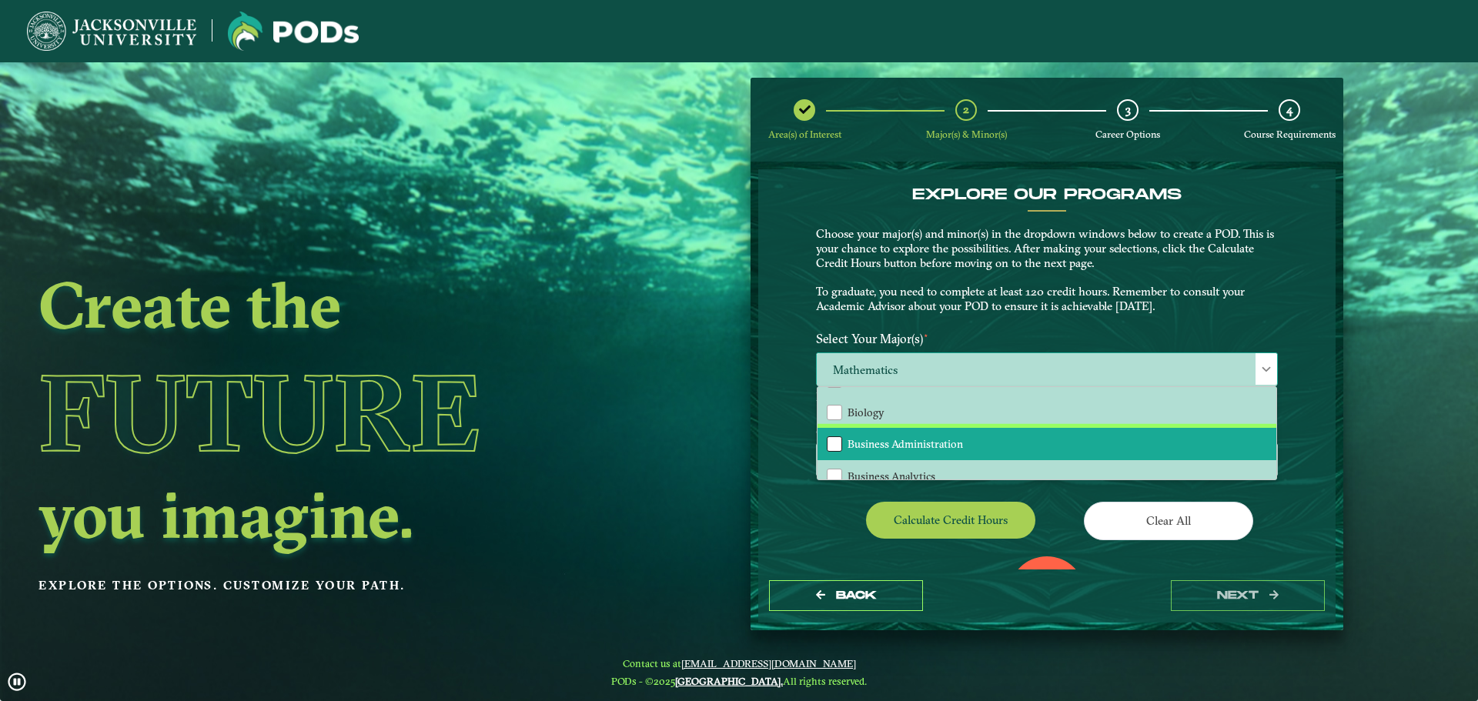
click at [831, 443] on div "Business Administration" at bounding box center [834, 444] width 15 height 15
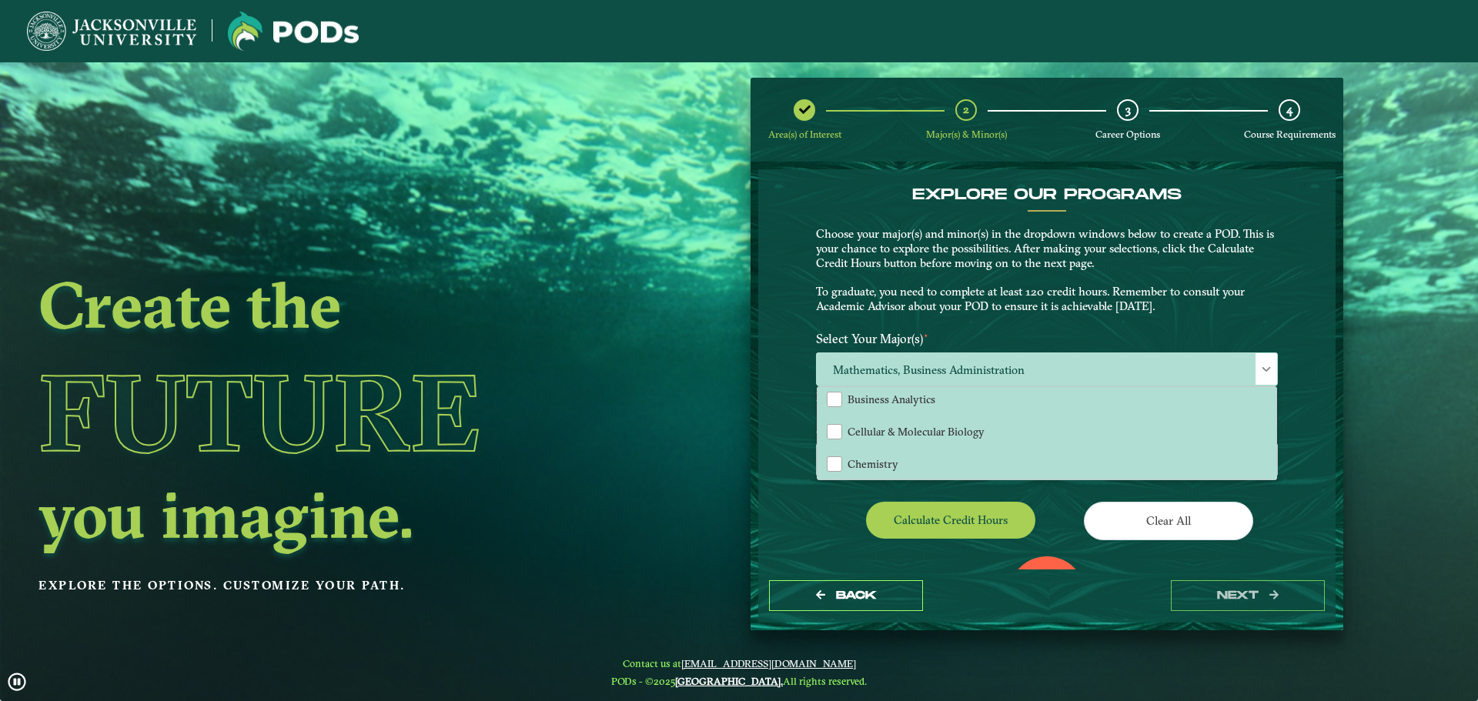
click at [777, 439] on div "EXPLORE OUR PROGRAMS Choose your major(s) and minor(s) in the dropdown windows …" at bounding box center [1046, 369] width 577 height 400
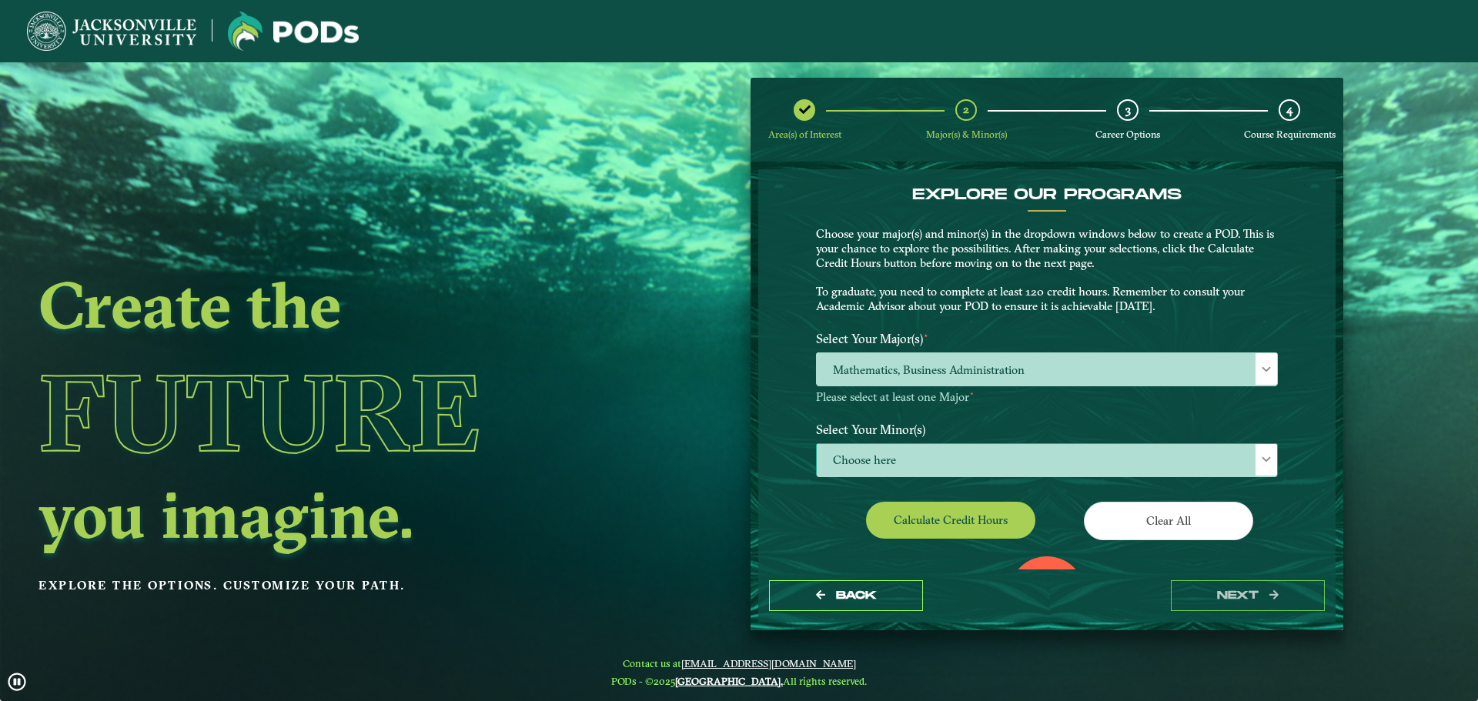
click at [856, 461] on span "Choose here" at bounding box center [1047, 460] width 460 height 33
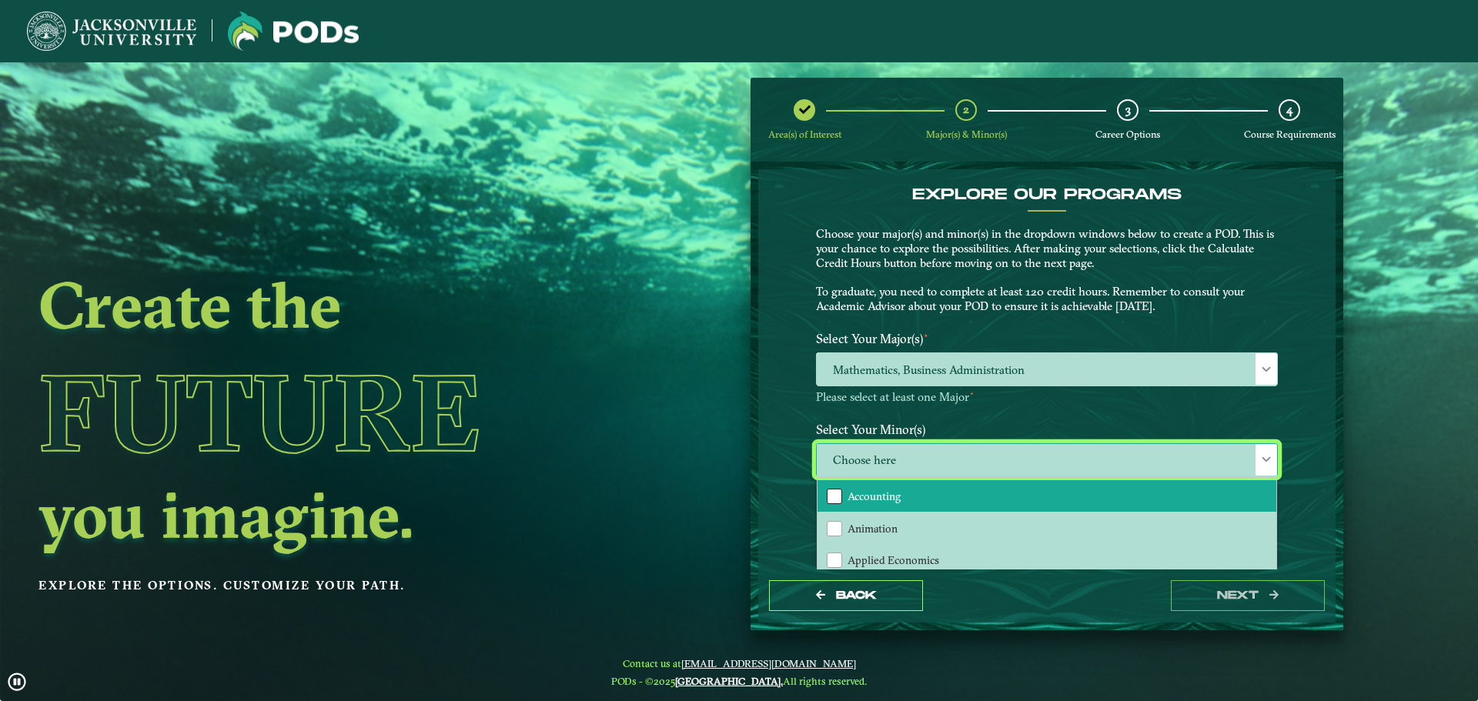
click at [837, 496] on div "Accounting" at bounding box center [834, 496] width 15 height 15
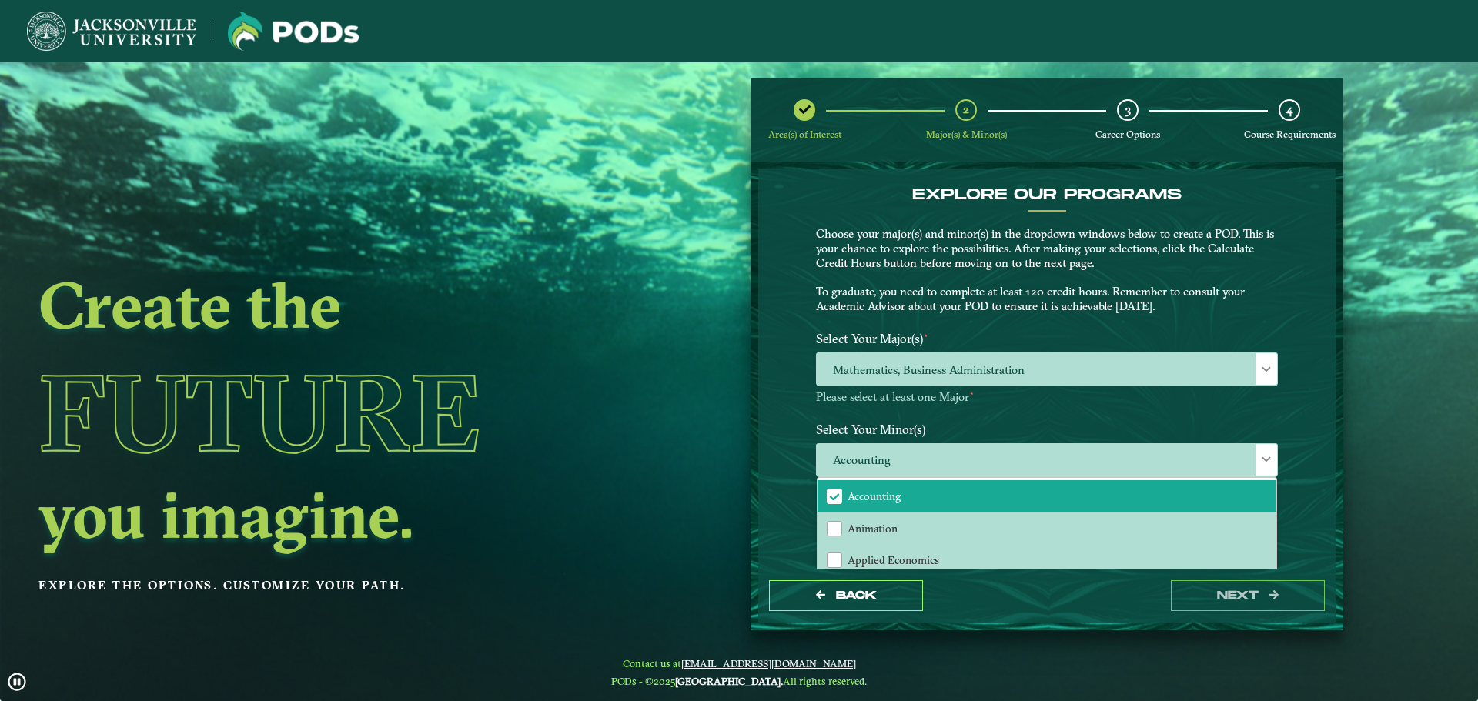
drag, startPoint x: 1054, startPoint y: 608, endPoint x: 1210, endPoint y: 630, distance: 157.1
click at [1056, 608] on div "Back next" at bounding box center [1046, 596] width 577 height 53
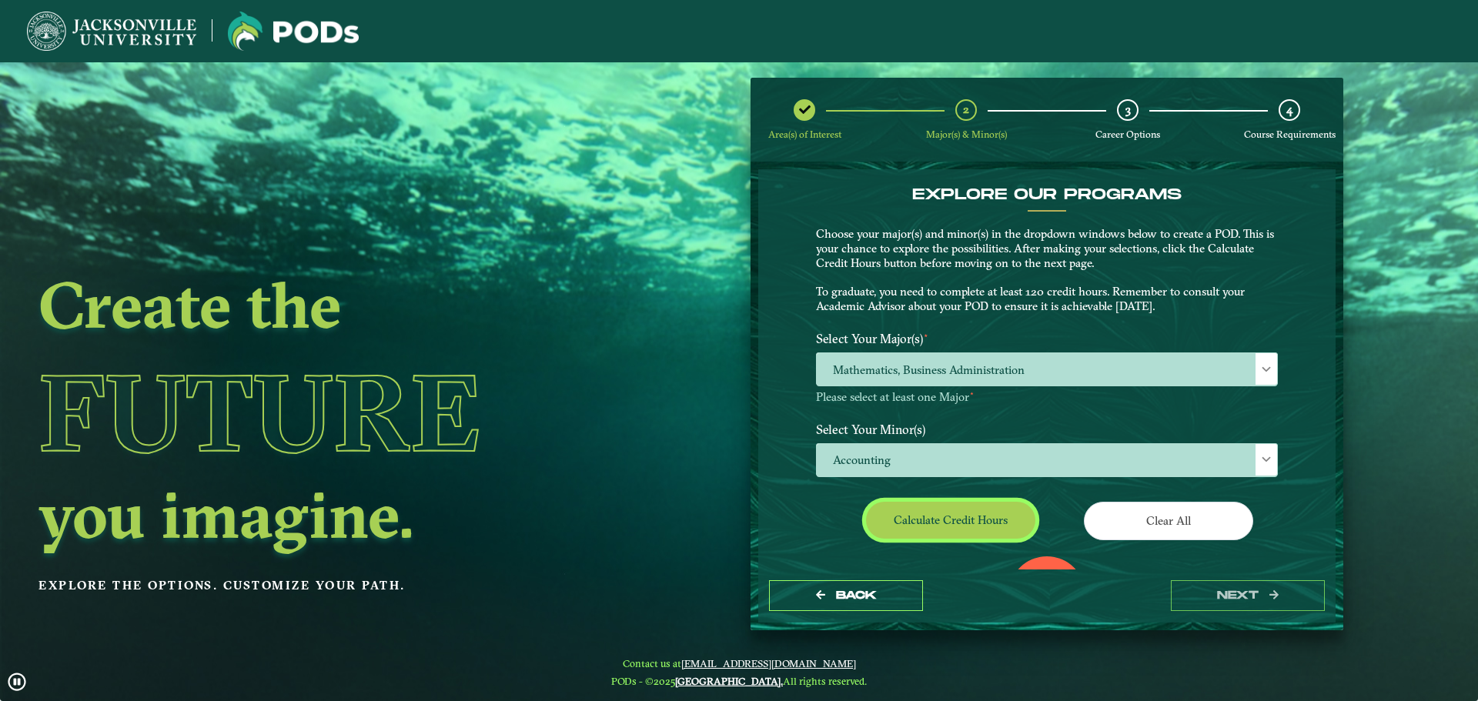
click at [967, 504] on button "Calculate credit hours" at bounding box center [950, 520] width 169 height 36
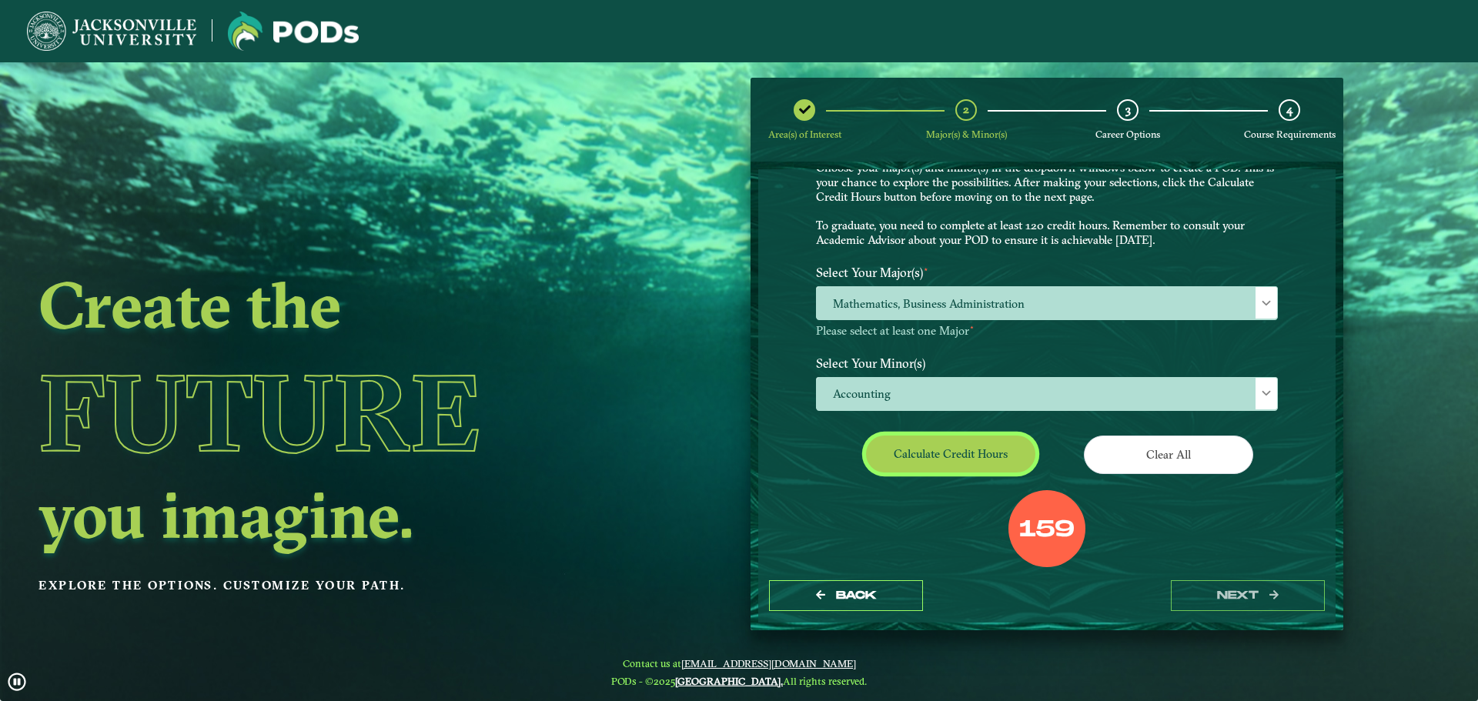
scroll to position [89, 0]
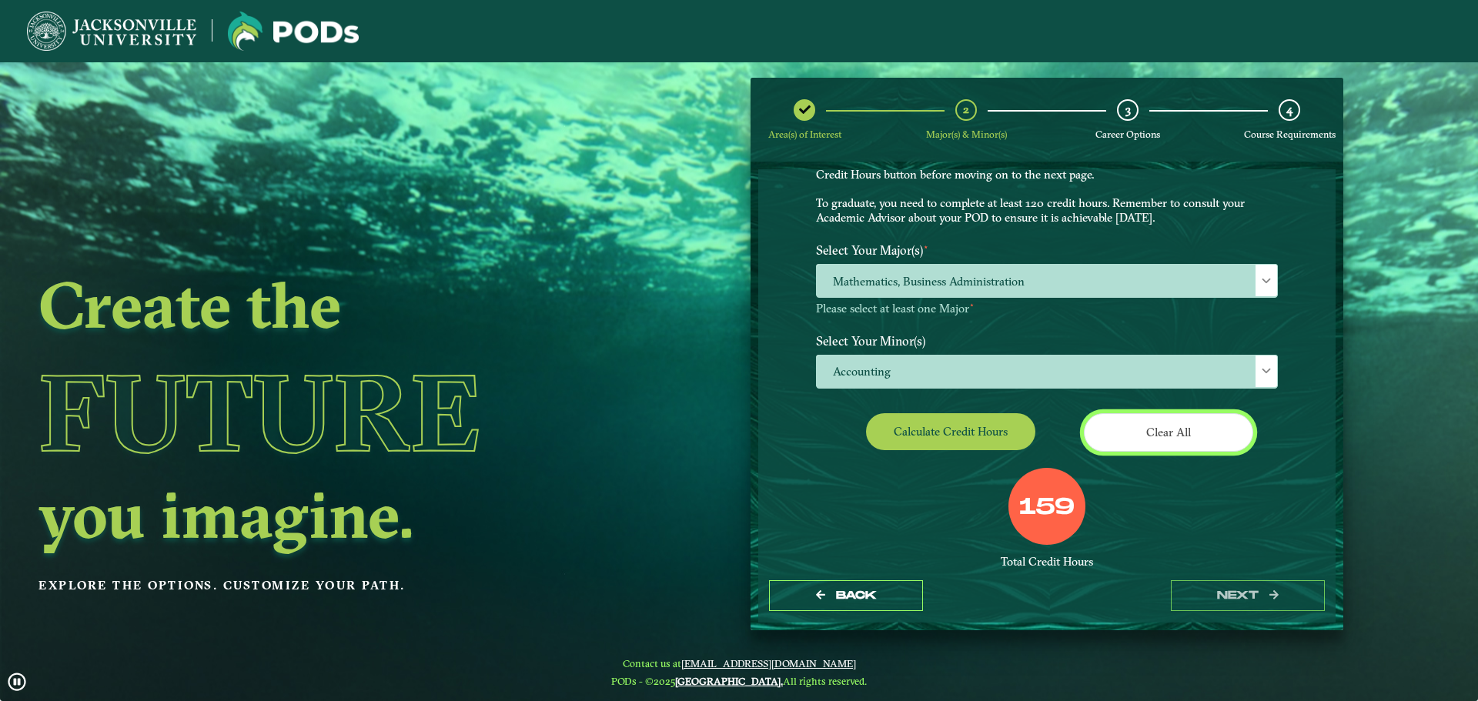
click at [1147, 429] on button "Clear All" at bounding box center [1168, 432] width 169 height 38
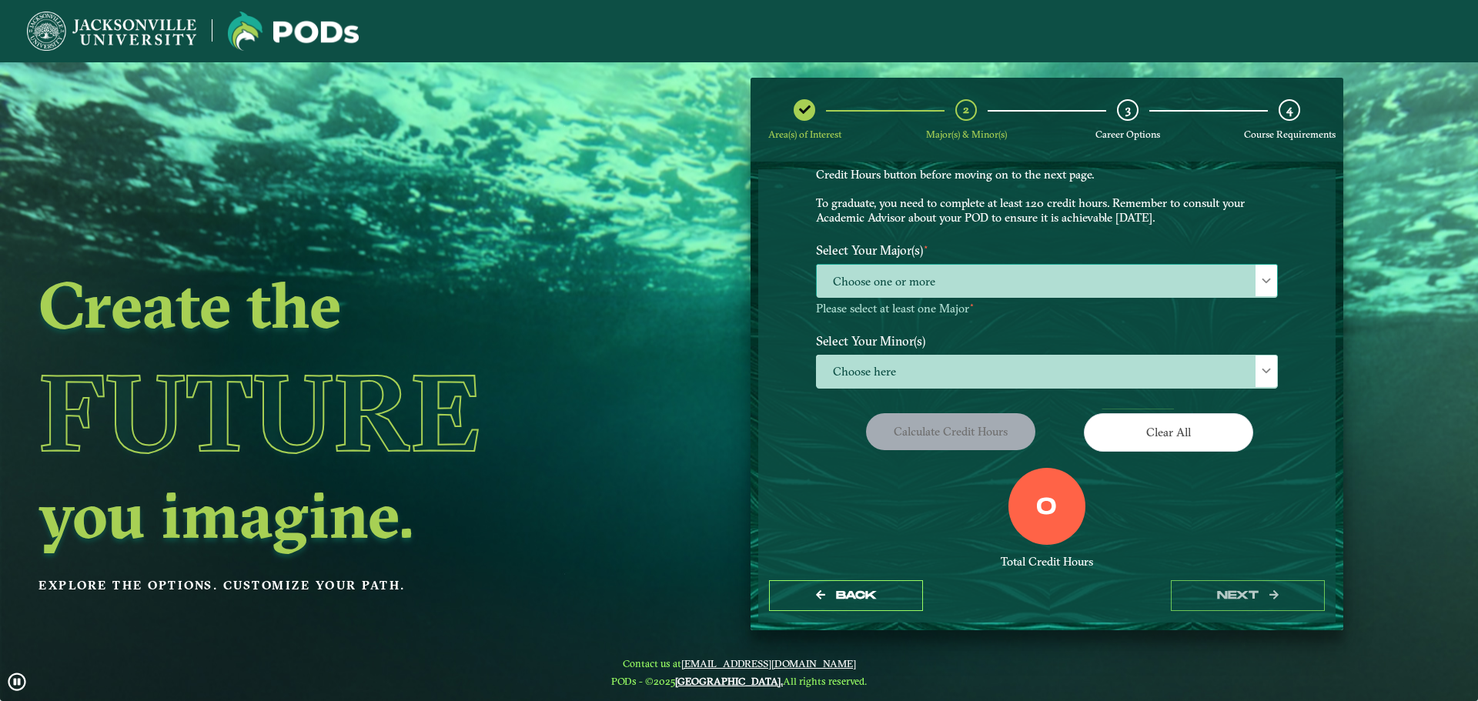
click at [892, 269] on span "Choose one or more" at bounding box center [1047, 281] width 460 height 33
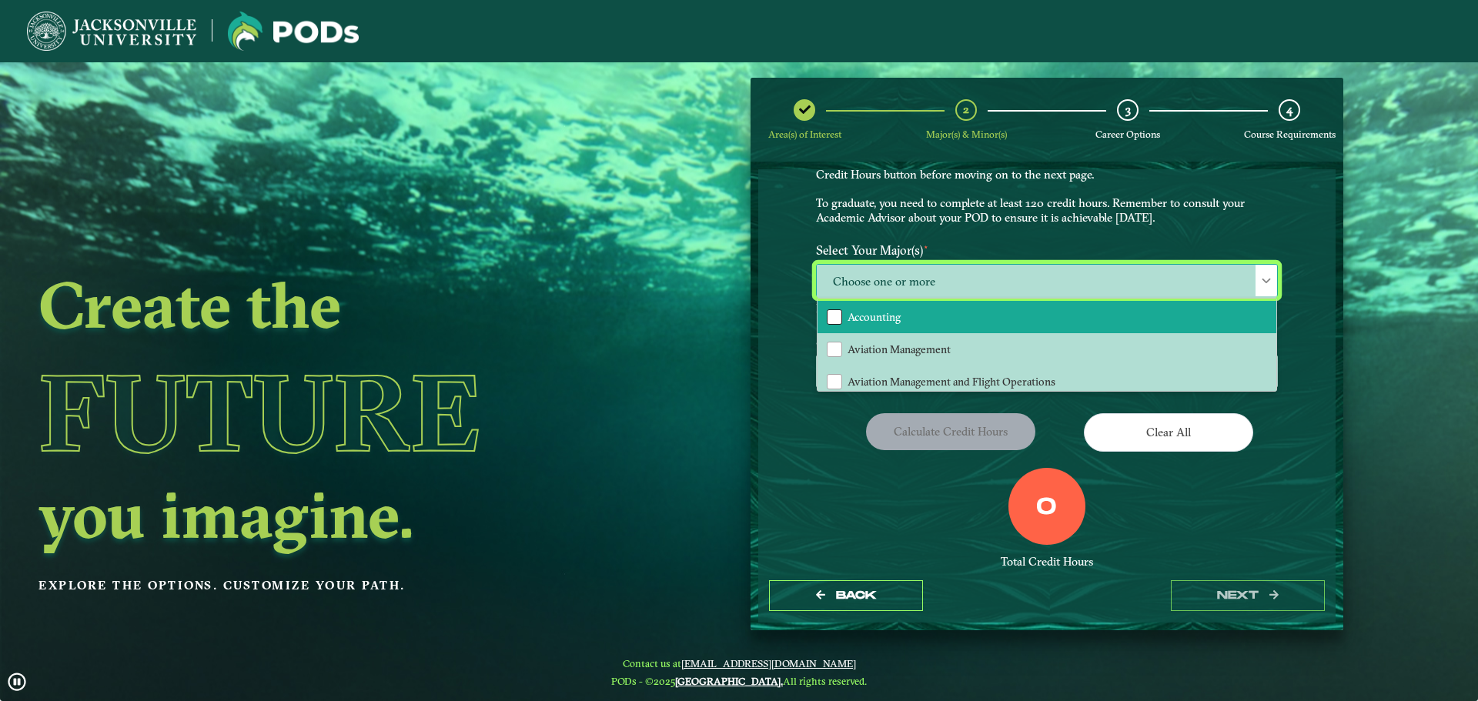
click at [837, 316] on div "Accounting" at bounding box center [834, 317] width 15 height 15
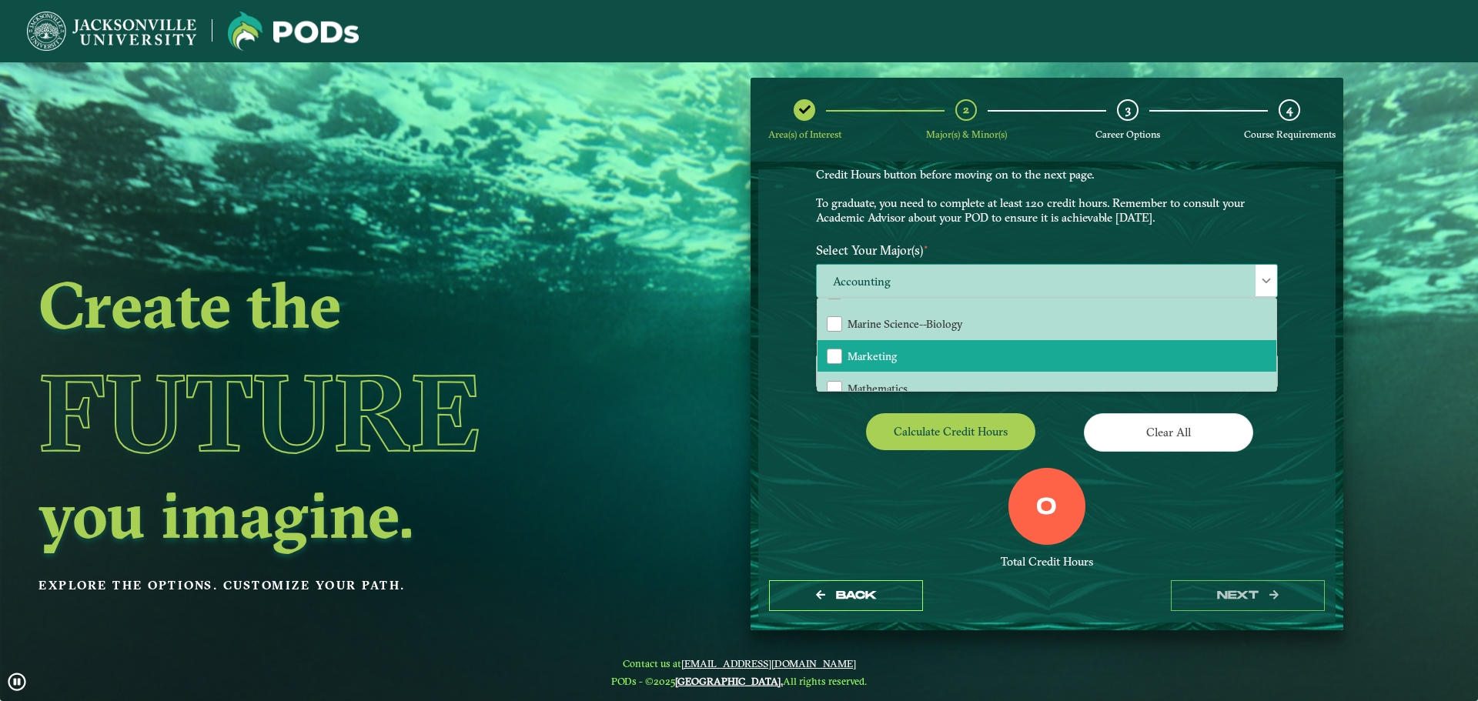
scroll to position [616, 0]
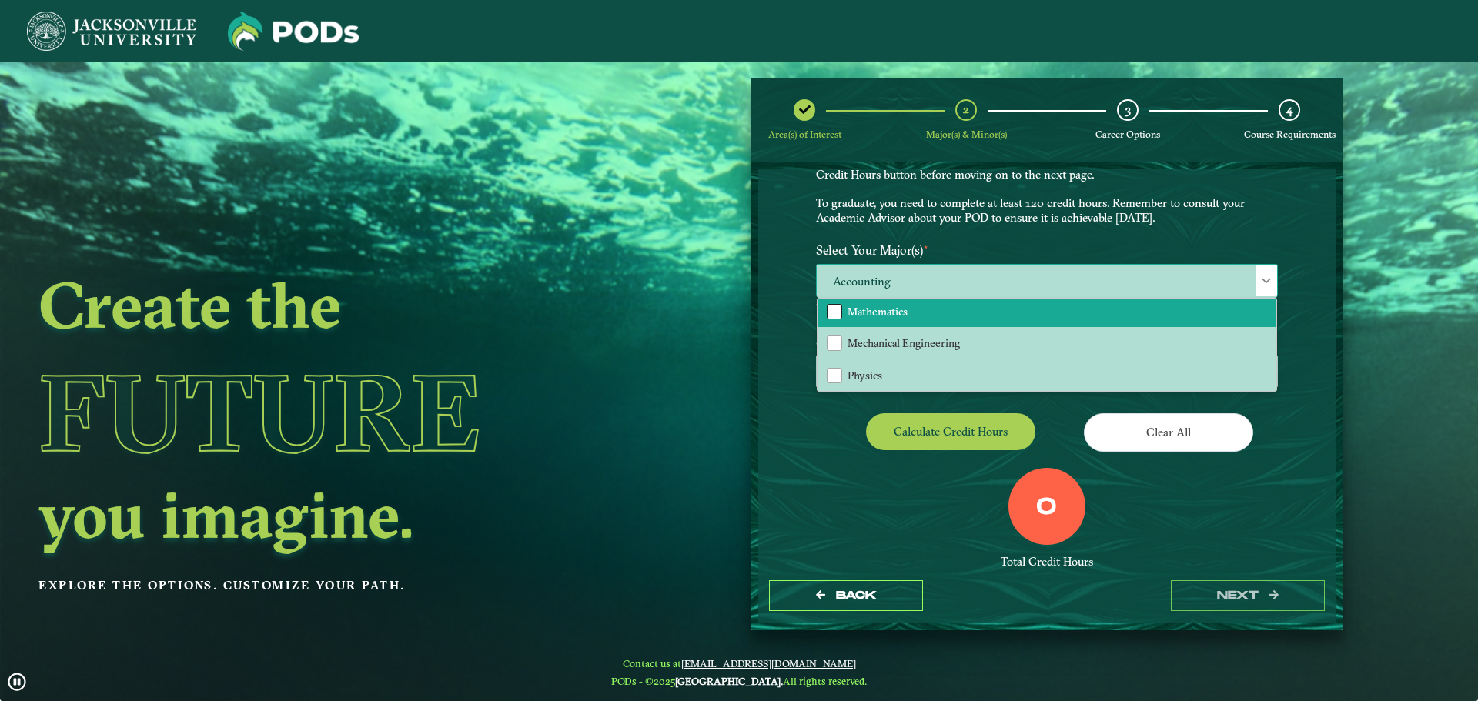
click at [827, 315] on div "Mathematics" at bounding box center [834, 311] width 15 height 15
click at [806, 410] on div "EXPLORE OUR PROGRAMS Choose your major(s) and minor(s) in the dropdown windows …" at bounding box center [1046, 369] width 577 height 400
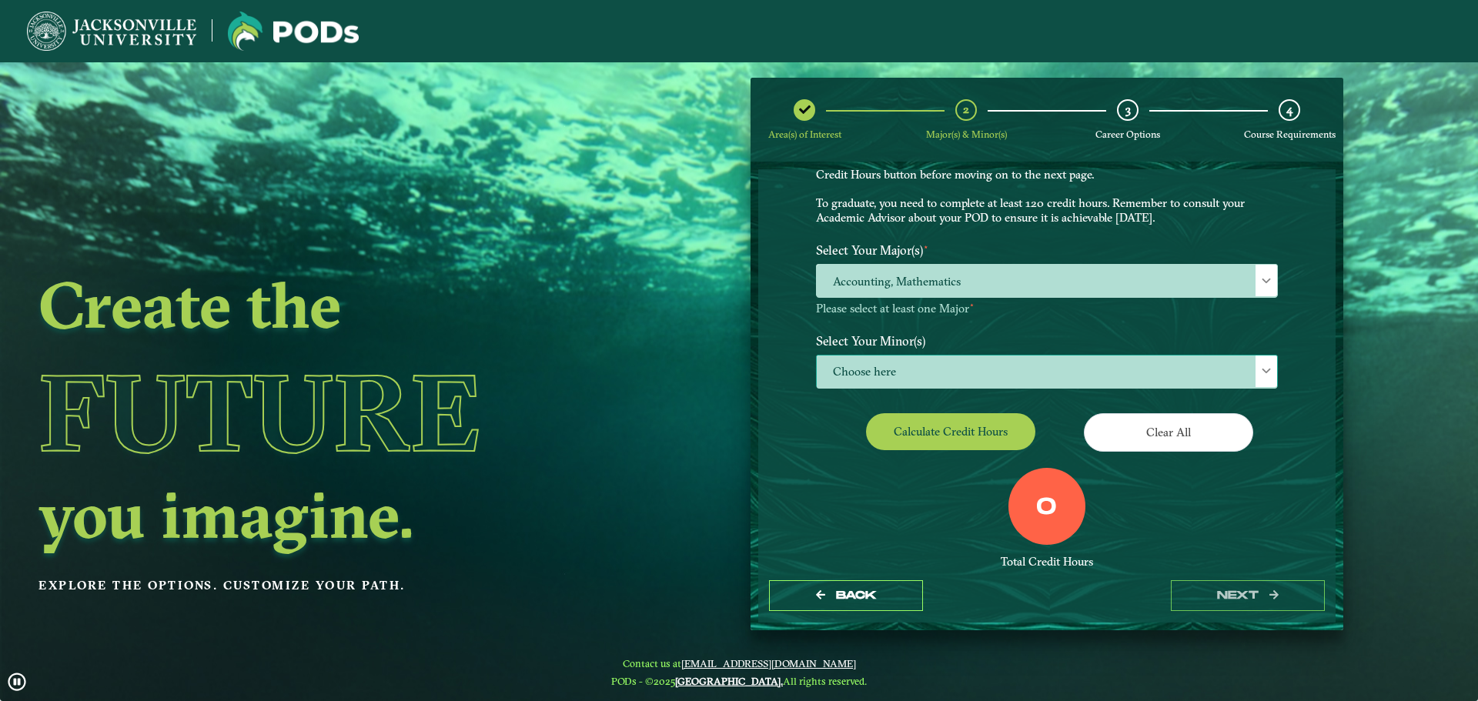
click at [850, 377] on span "Choose here" at bounding box center [1047, 372] width 460 height 33
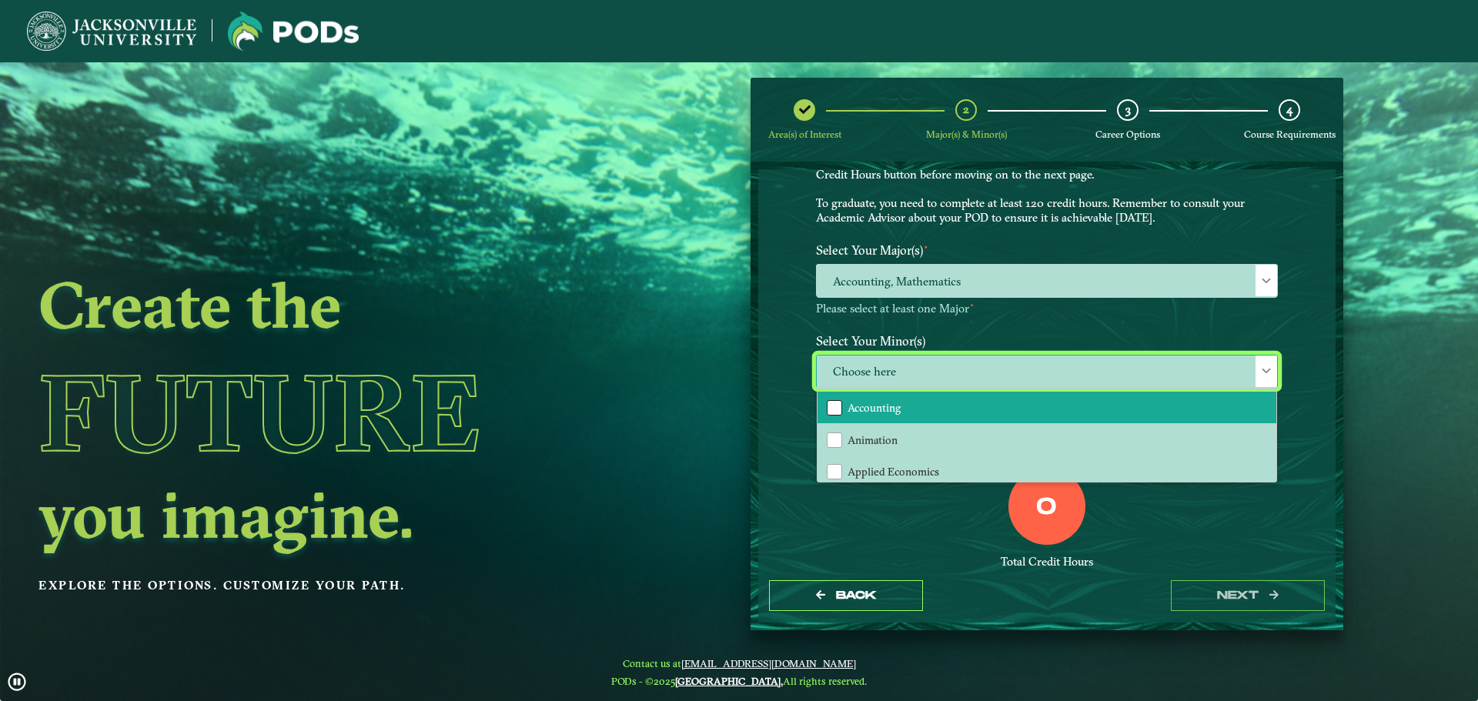
click at [829, 407] on div "Accounting" at bounding box center [834, 407] width 15 height 15
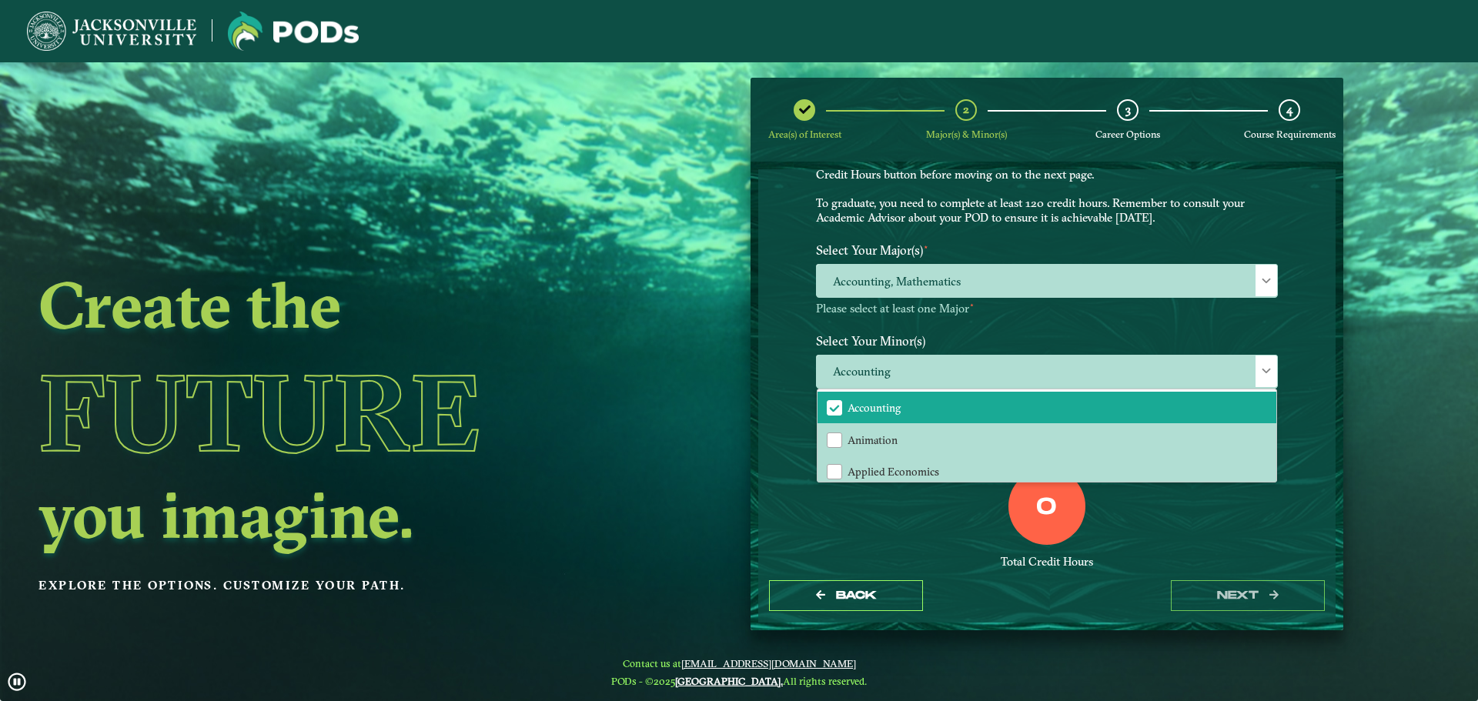
click at [1132, 546] on div "0 Total Credit Hours" at bounding box center [1047, 533] width 485 height 131
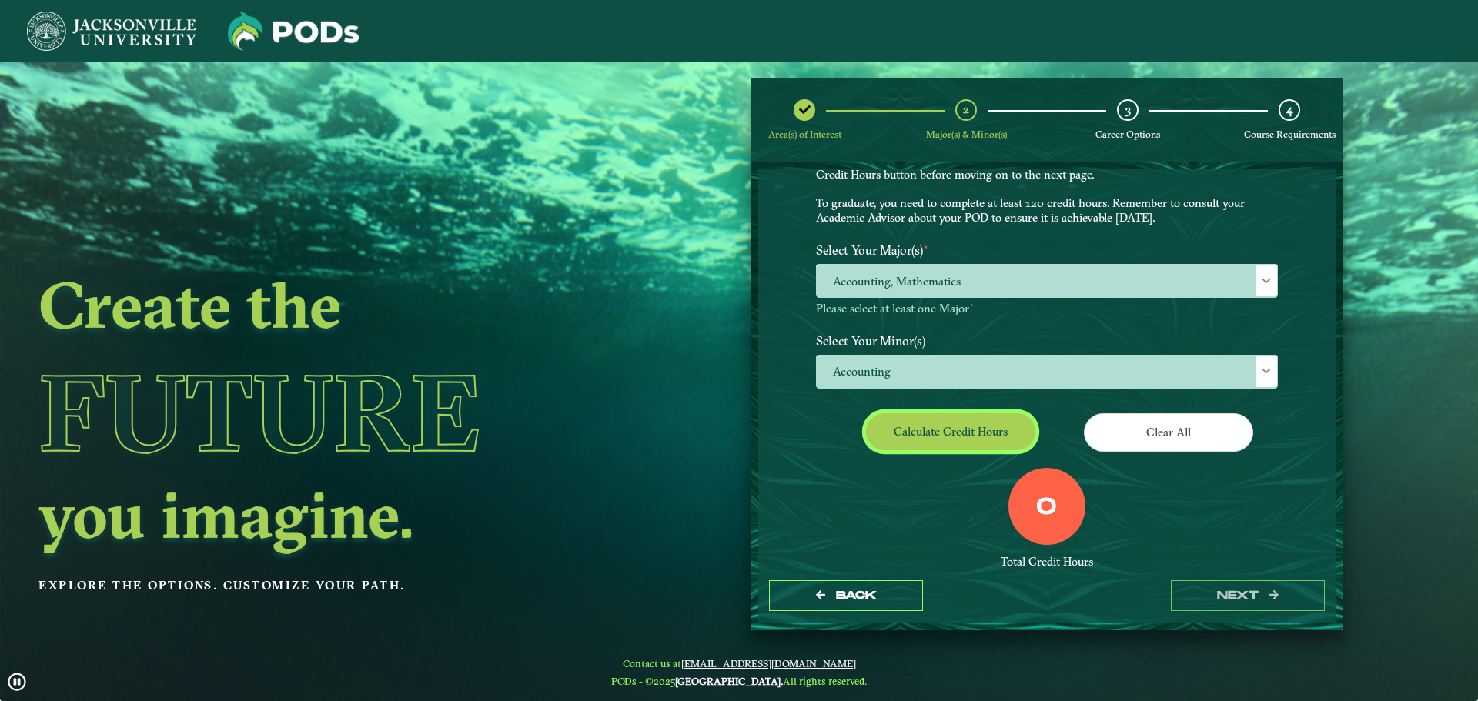
click at [928, 427] on button "Calculate credit hours" at bounding box center [950, 431] width 169 height 36
click at [880, 284] on span "Accounting, Mathematics" at bounding box center [1047, 281] width 460 height 33
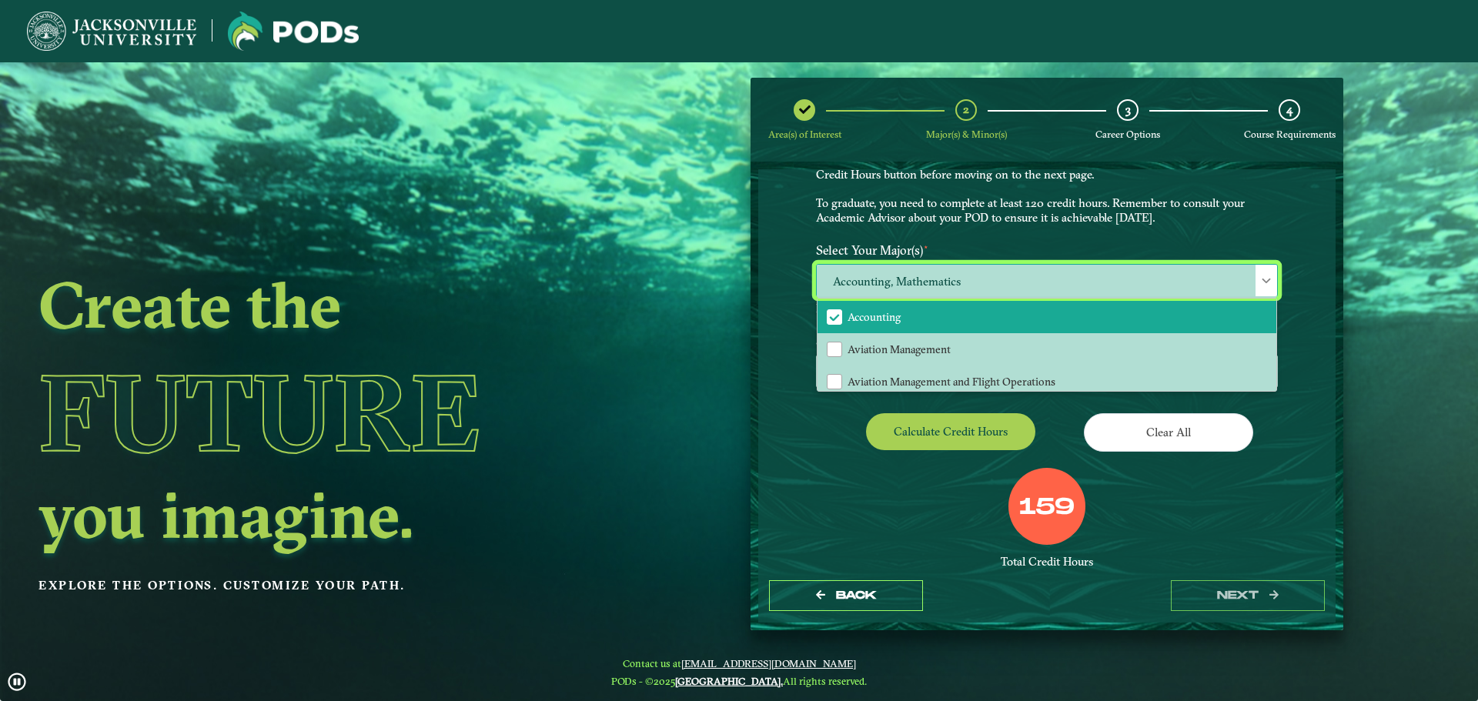
click at [828, 316] on span "Accounting" at bounding box center [835, 317] width 14 height 14
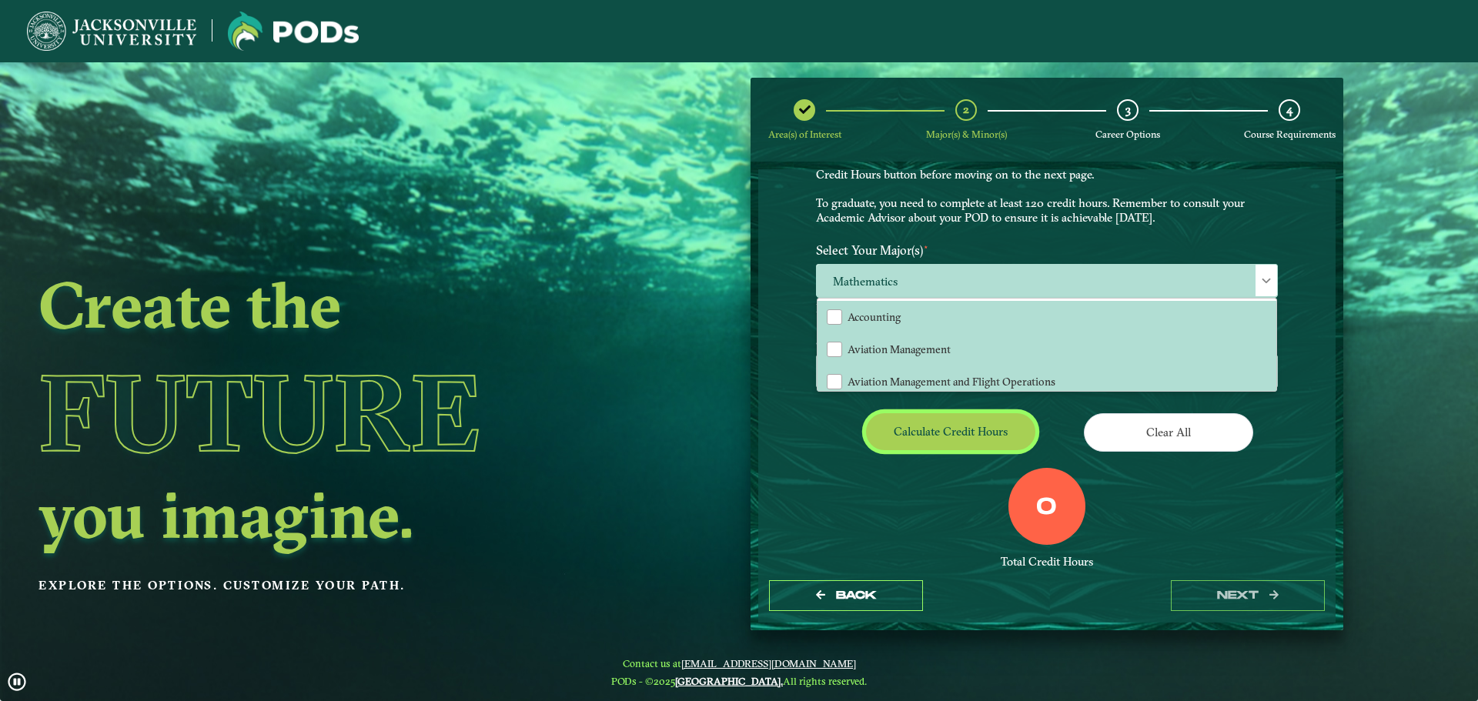
click at [956, 428] on button "Calculate credit hours" at bounding box center [950, 431] width 169 height 36
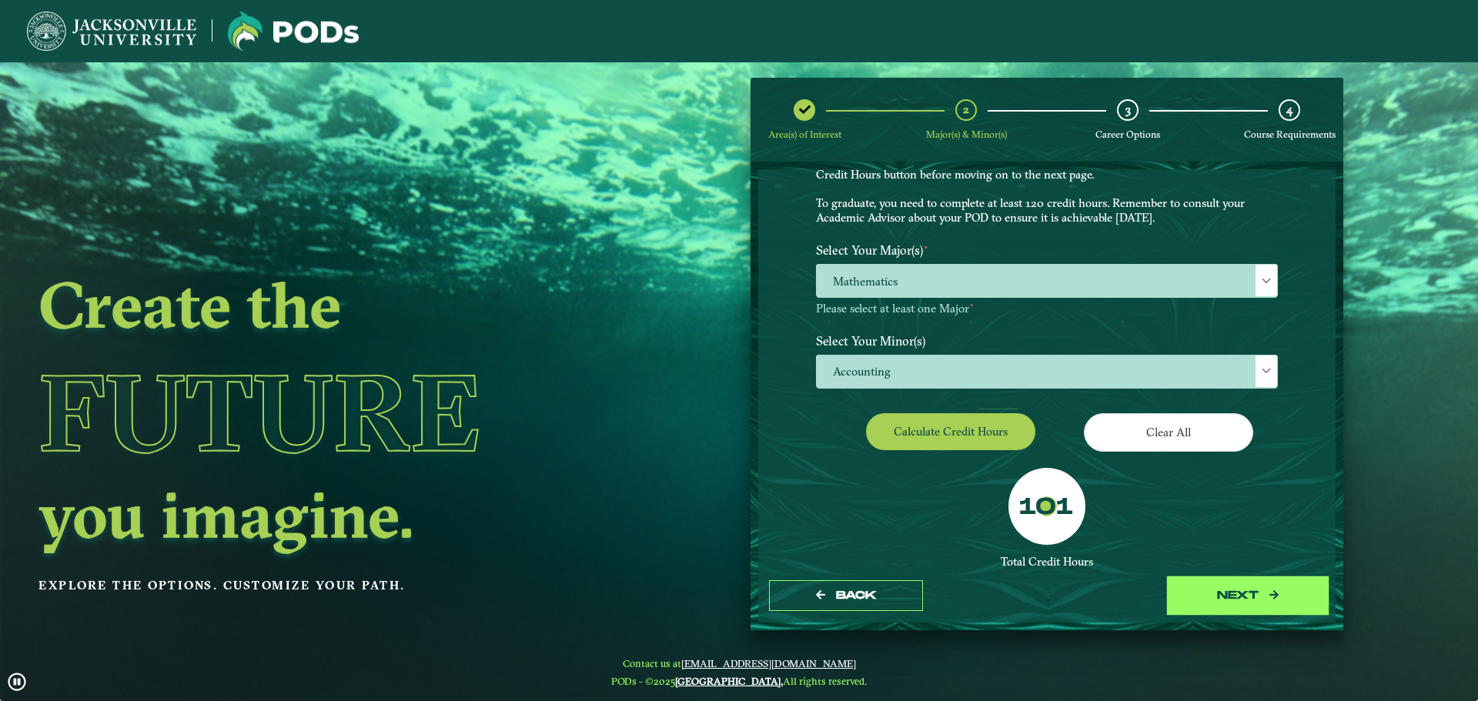
click at [1275, 602] on button "next" at bounding box center [1248, 597] width 154 height 32
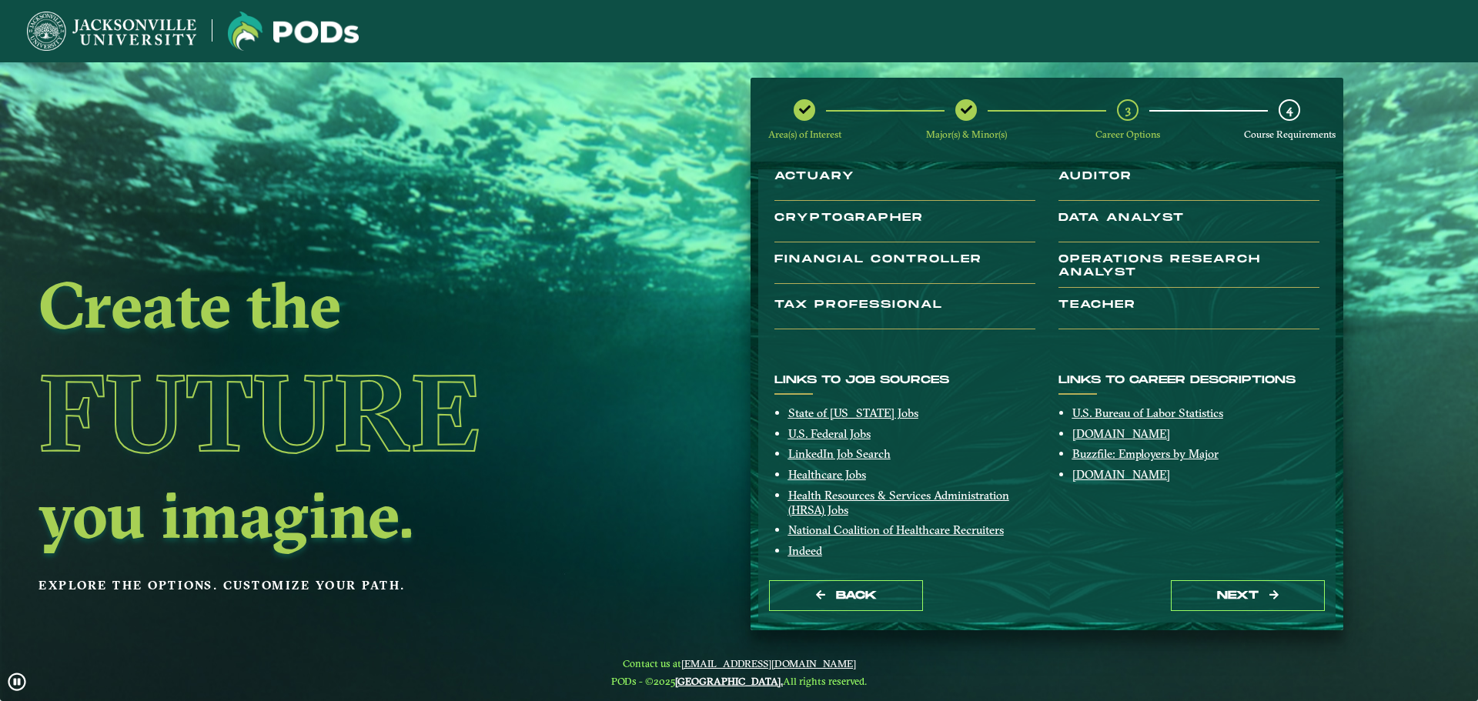
scroll to position [190, 0]
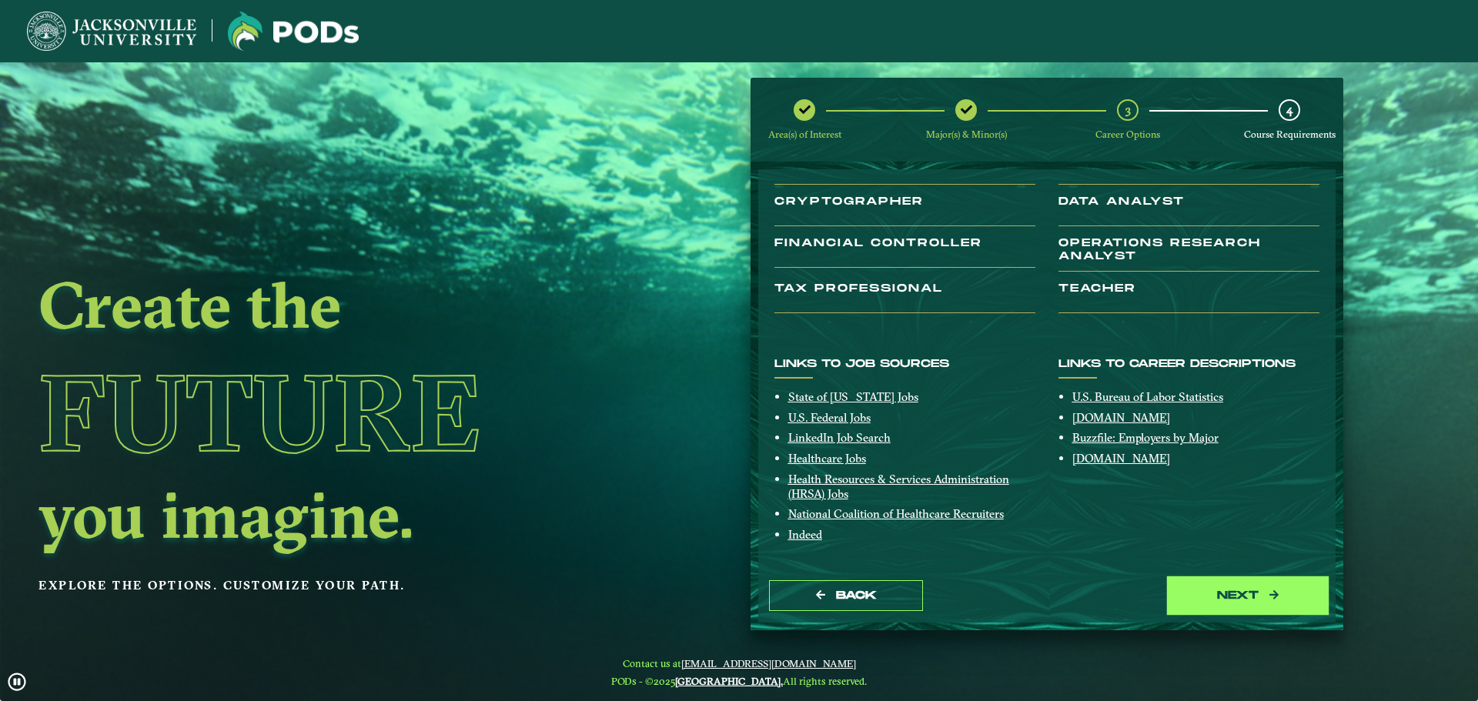
click at [1227, 596] on button "next" at bounding box center [1248, 597] width 154 height 32
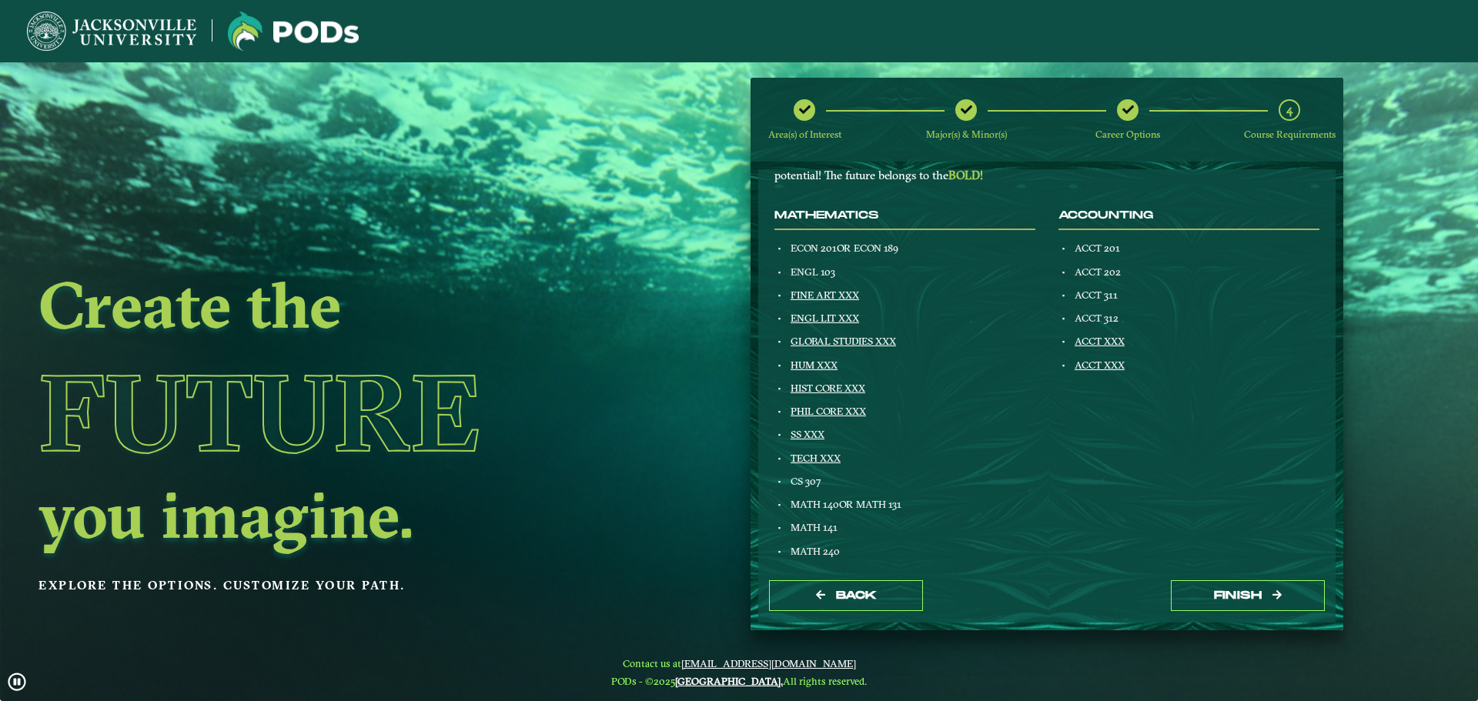
scroll to position [132, 0]
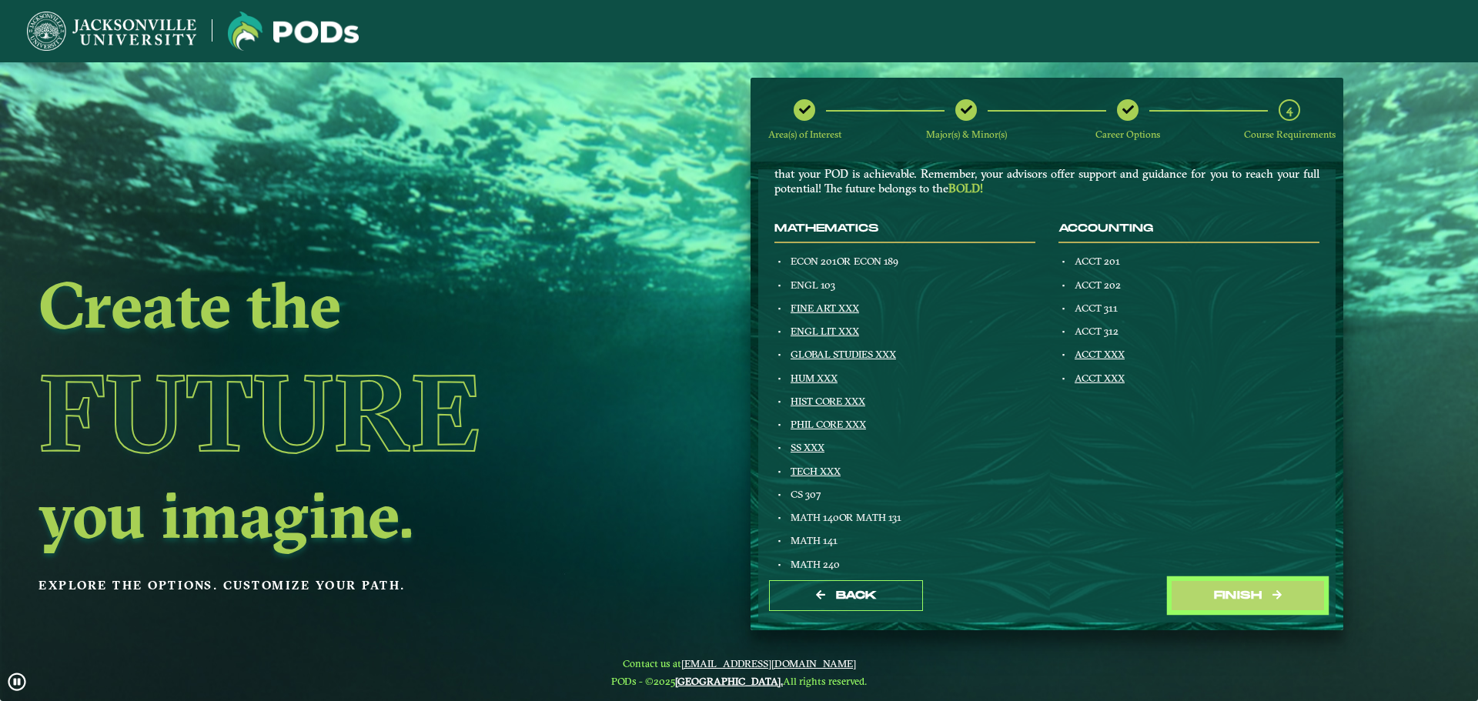
drag, startPoint x: 1226, startPoint y: 605, endPoint x: 936, endPoint y: 566, distance: 292.2
click at [952, 564] on div "Congratulations! Below is a summary of the courses that make up the POD that yo…" at bounding box center [1046, 396] width 577 height 454
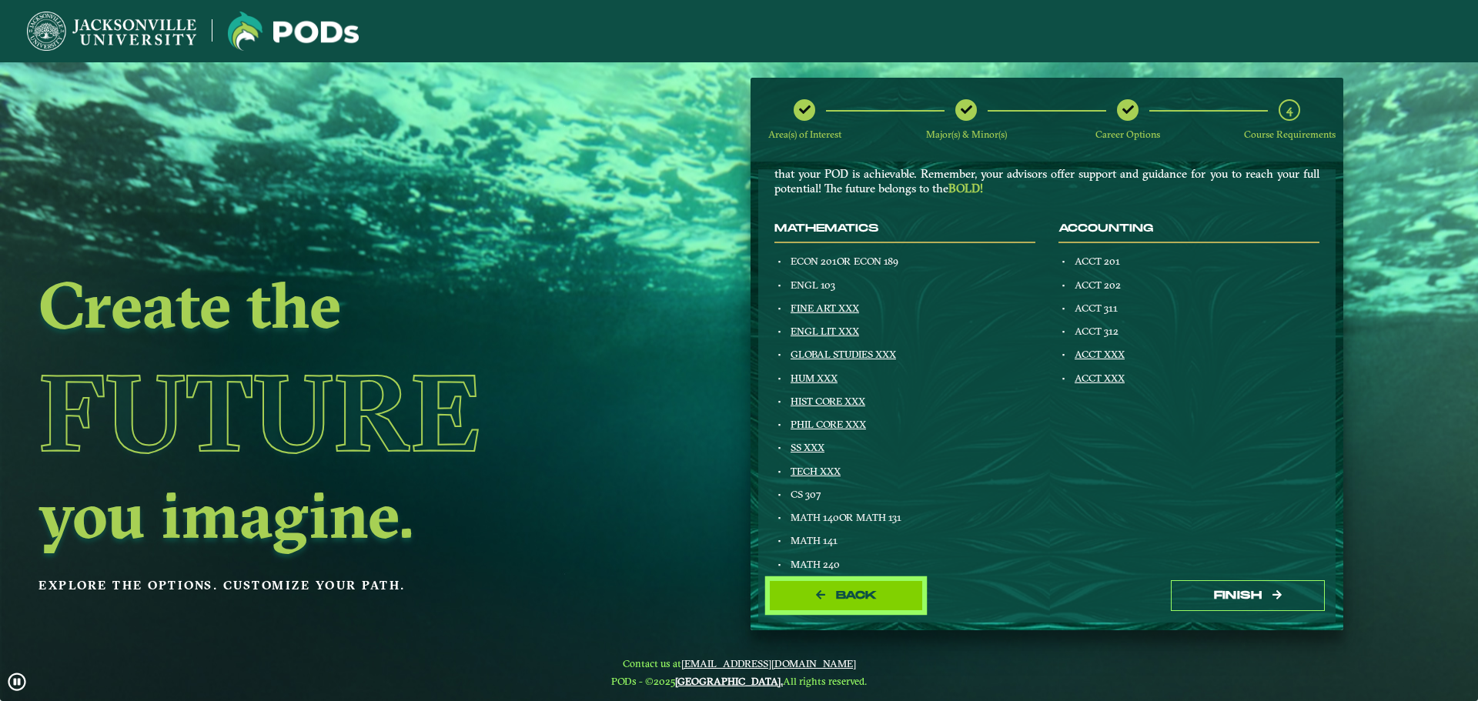
click at [889, 591] on button "Back" at bounding box center [846, 597] width 154 height 32
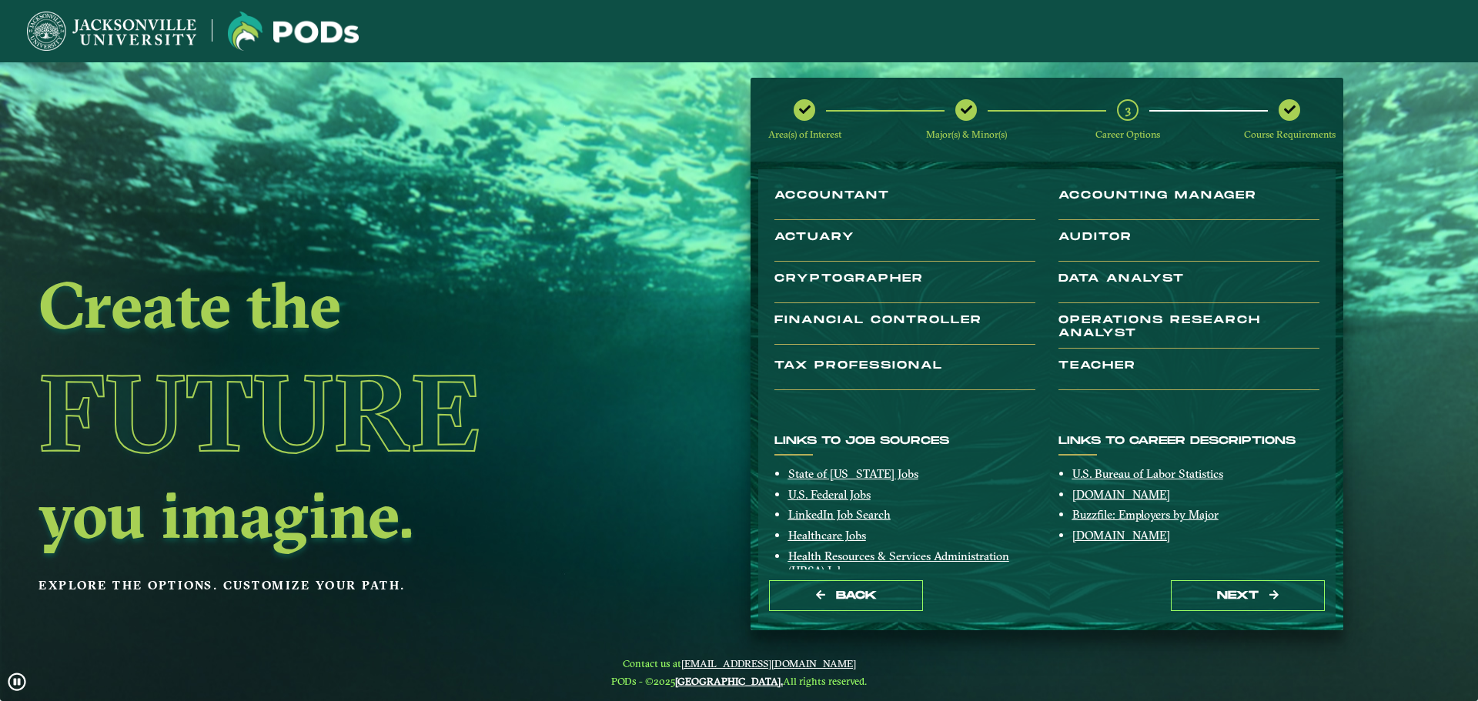
scroll to position [36, 0]
